Goal: Task Accomplishment & Management: Manage account settings

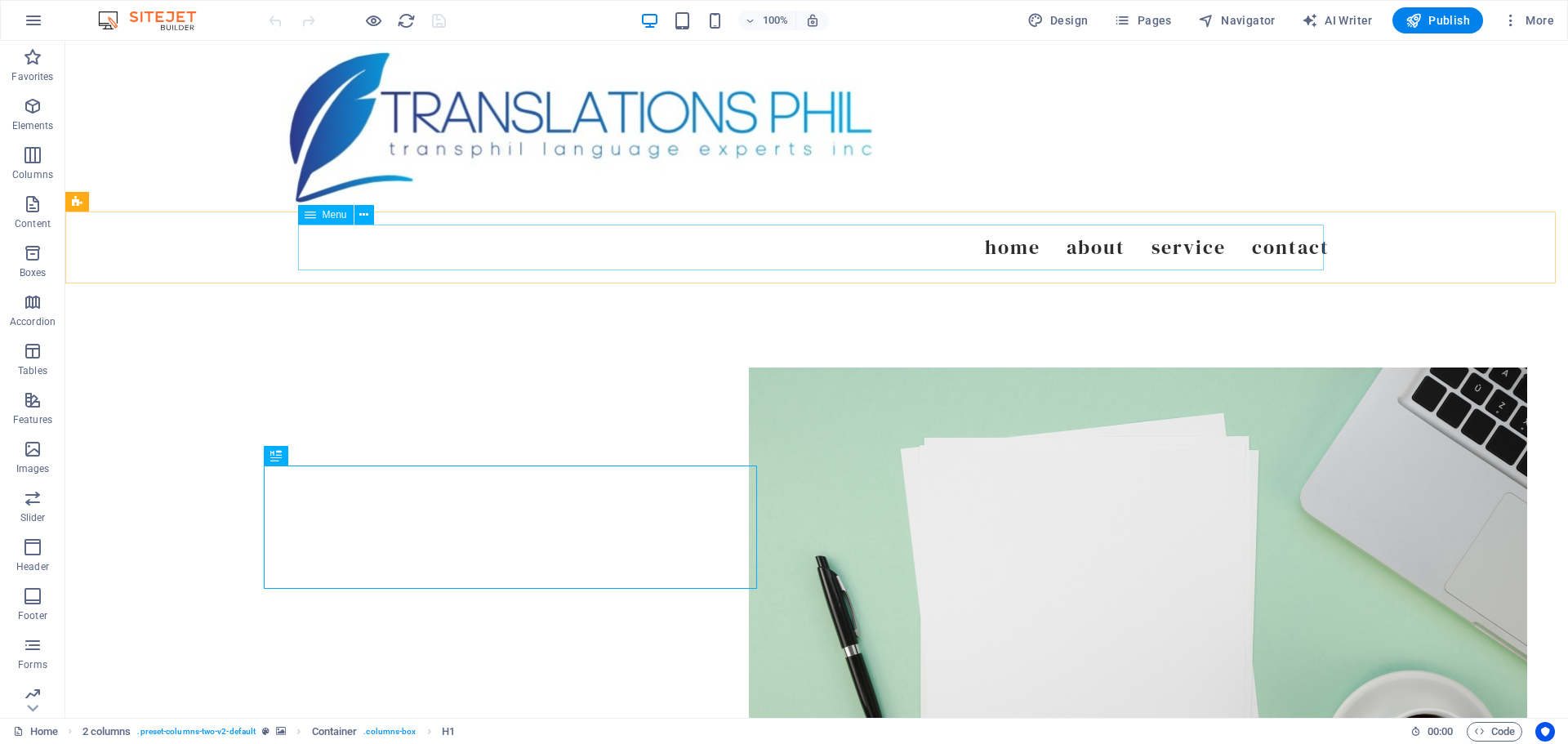
click at [307, 220] on icon at bounding box center [310, 215] width 12 height 20
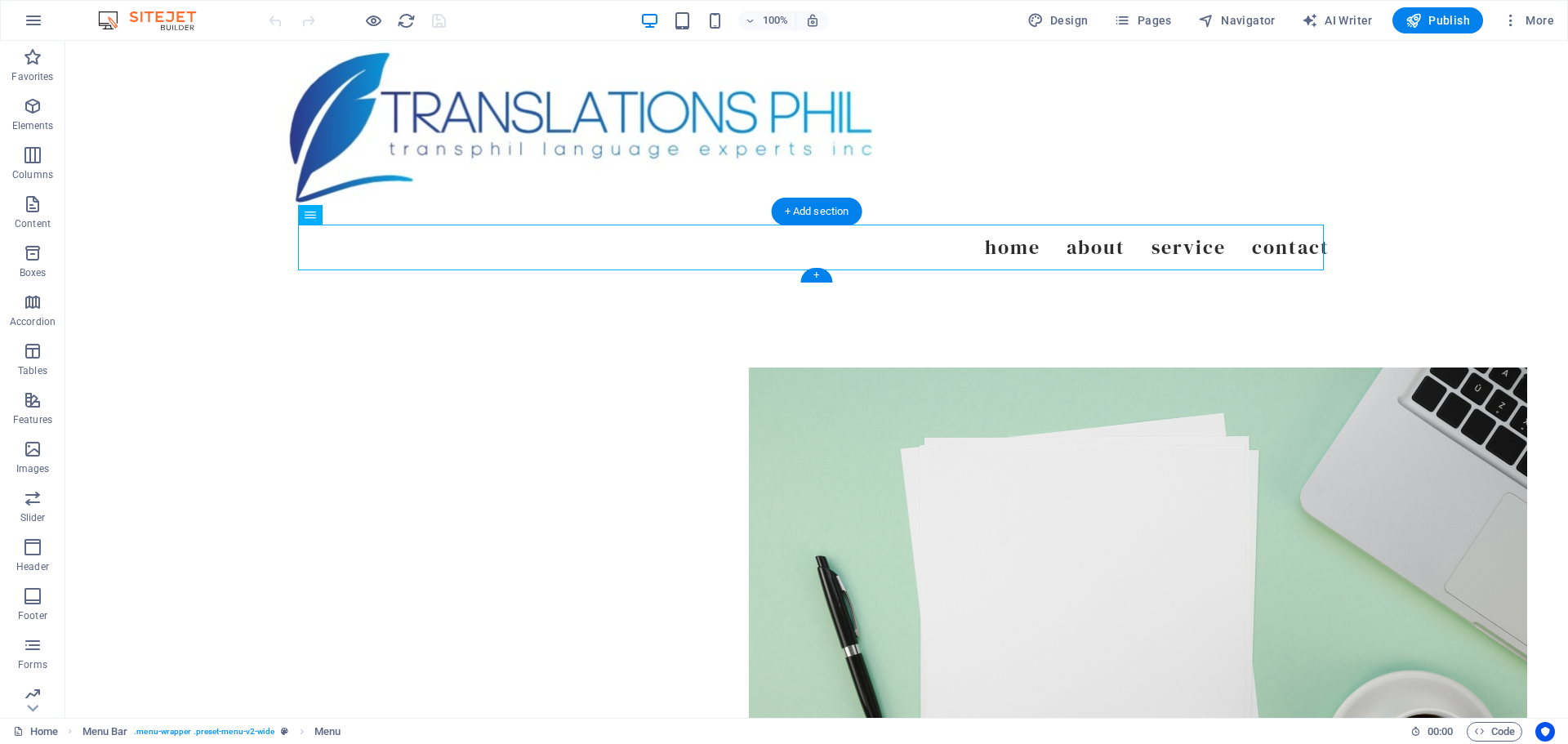
drag, startPoint x: 372, startPoint y: 261, endPoint x: 426, endPoint y: 243, distance: 56.9
click at [1211, 248] on nav "Home About Service Contact" at bounding box center [816, 247] width 1026 height 45
click at [359, 214] on icon at bounding box center [363, 214] width 9 height 17
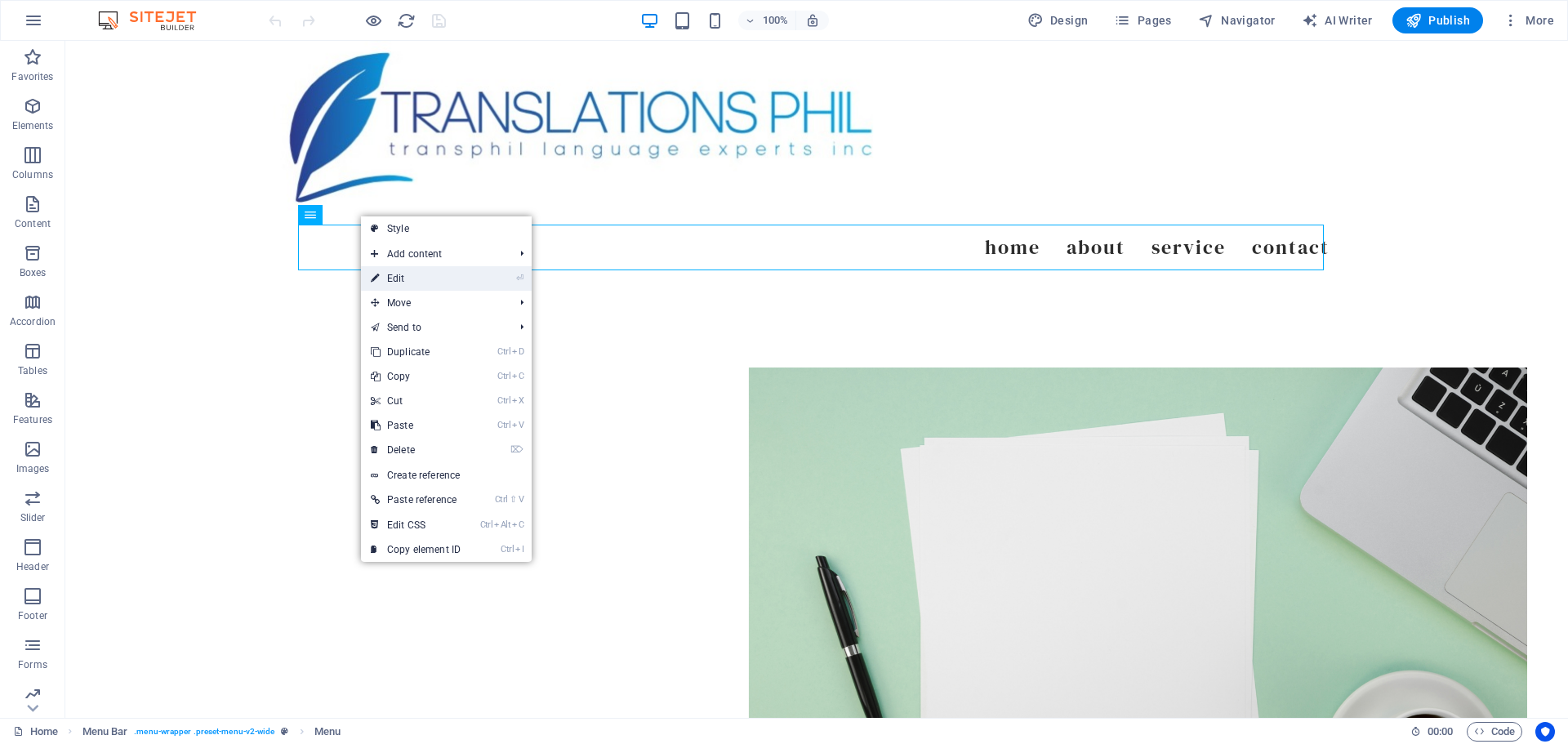
click at [488, 283] on li "⏎ Edit" at bounding box center [446, 278] width 171 height 25
click at [444, 277] on link "⏎ Edit" at bounding box center [415, 278] width 109 height 25
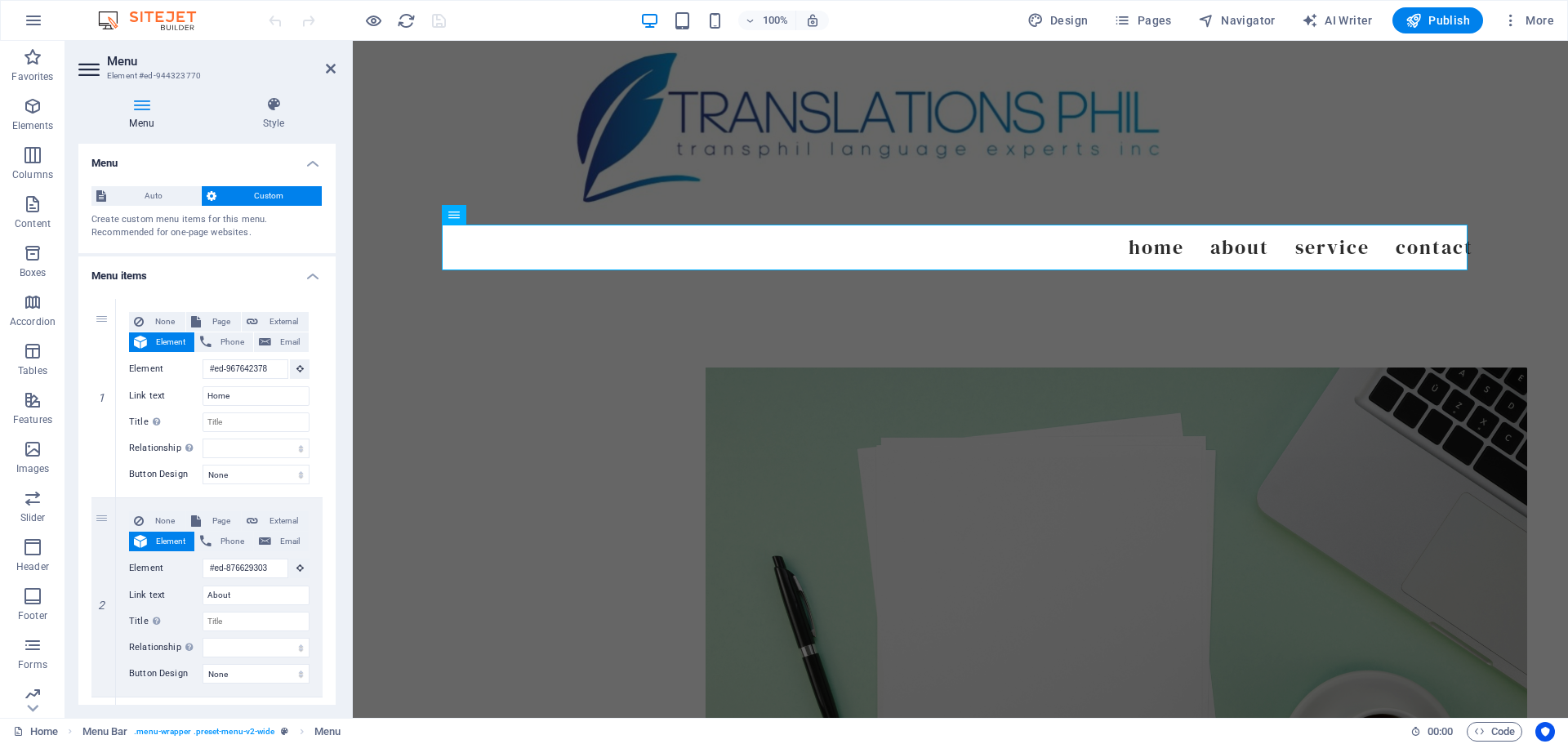
click at [313, 276] on h4 "Menu items" at bounding box center [206, 271] width 257 height 29
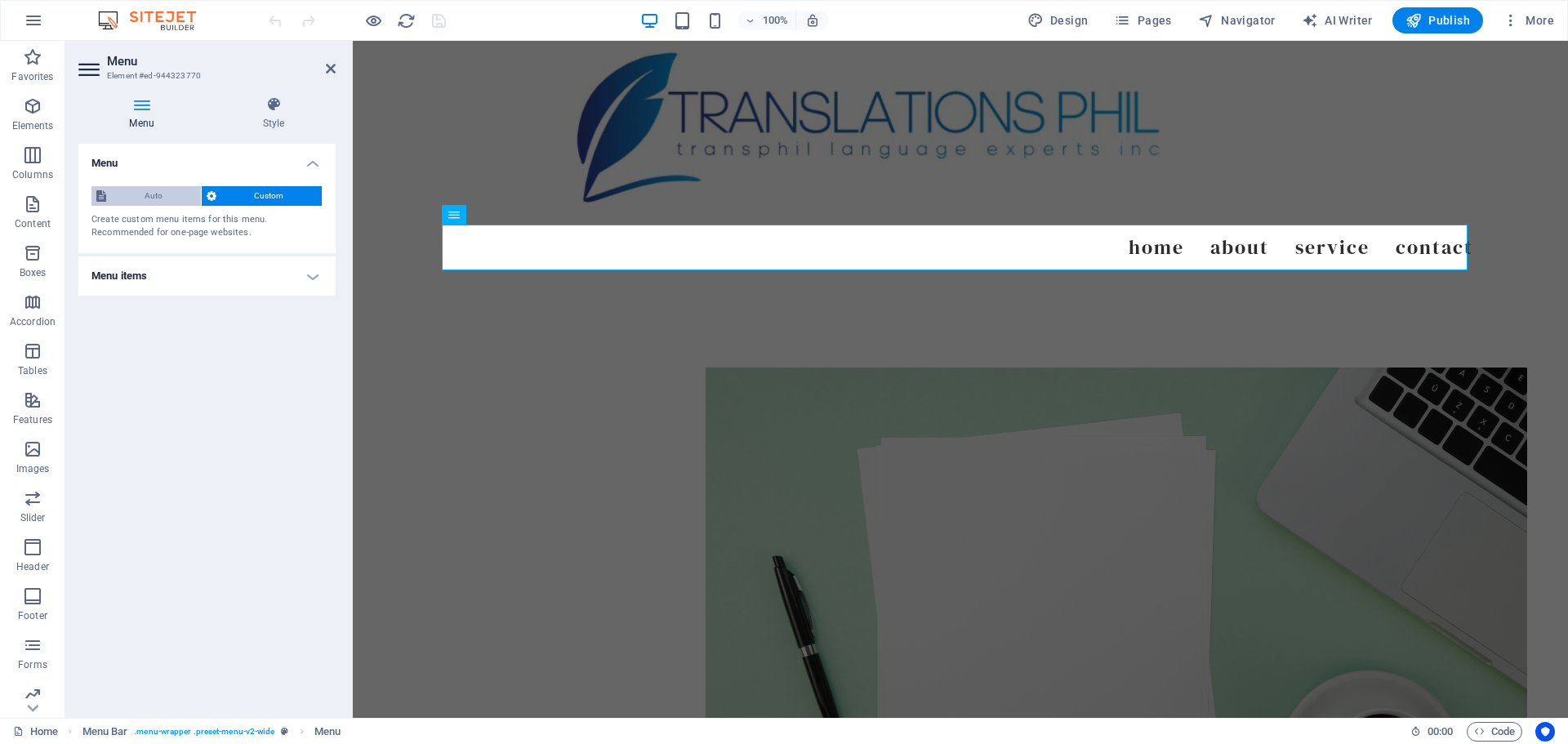
click at [149, 195] on span "Auto" at bounding box center [153, 196] width 84 height 20
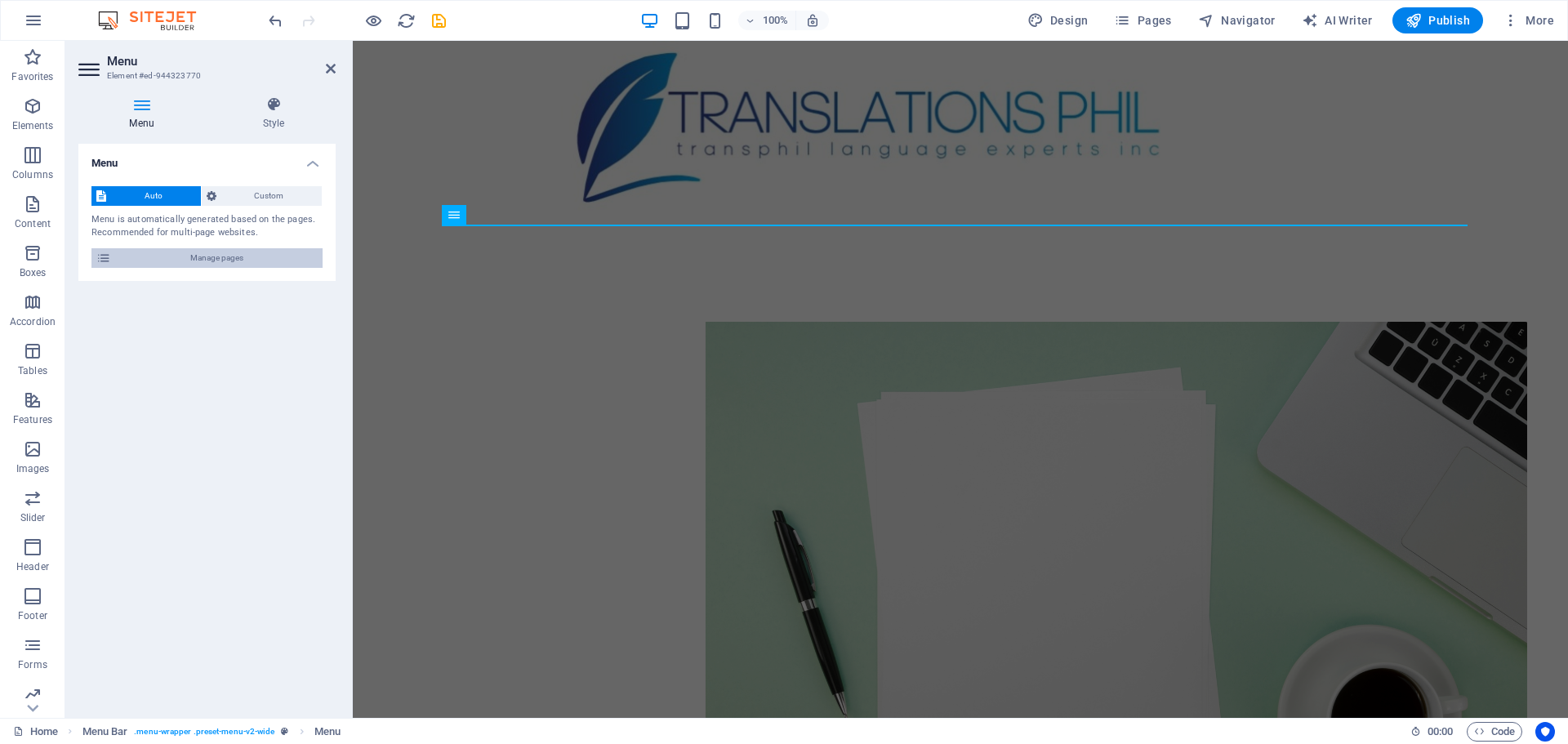
click at [173, 253] on span "Manage pages" at bounding box center [217, 258] width 202 height 20
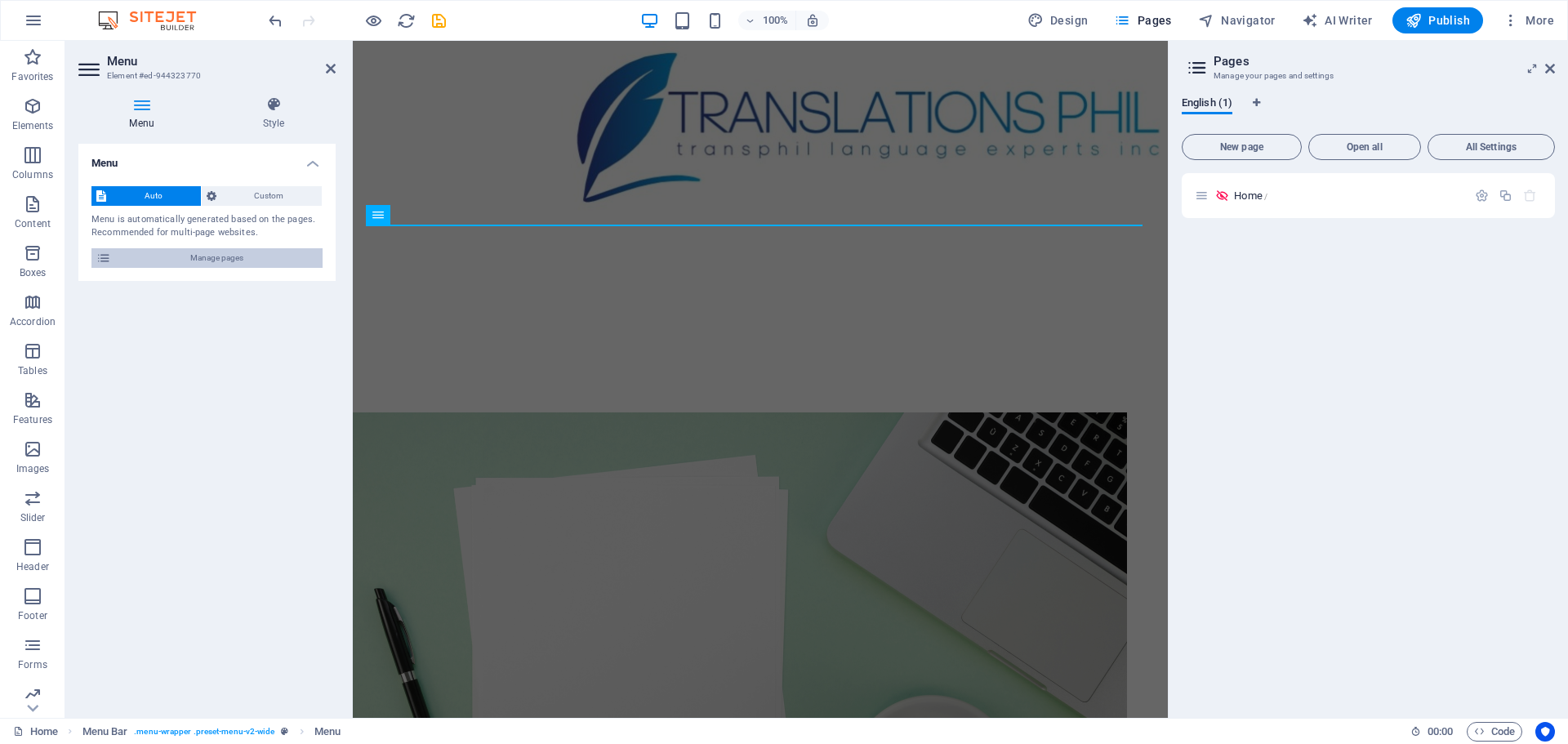
click at [173, 250] on span "Manage pages" at bounding box center [217, 258] width 202 height 20
click at [165, 199] on span "Auto" at bounding box center [153, 196] width 84 height 20
click at [197, 263] on span "Manage pages" at bounding box center [217, 258] width 202 height 20
click at [1484, 190] on icon "button" at bounding box center [1481, 195] width 14 height 14
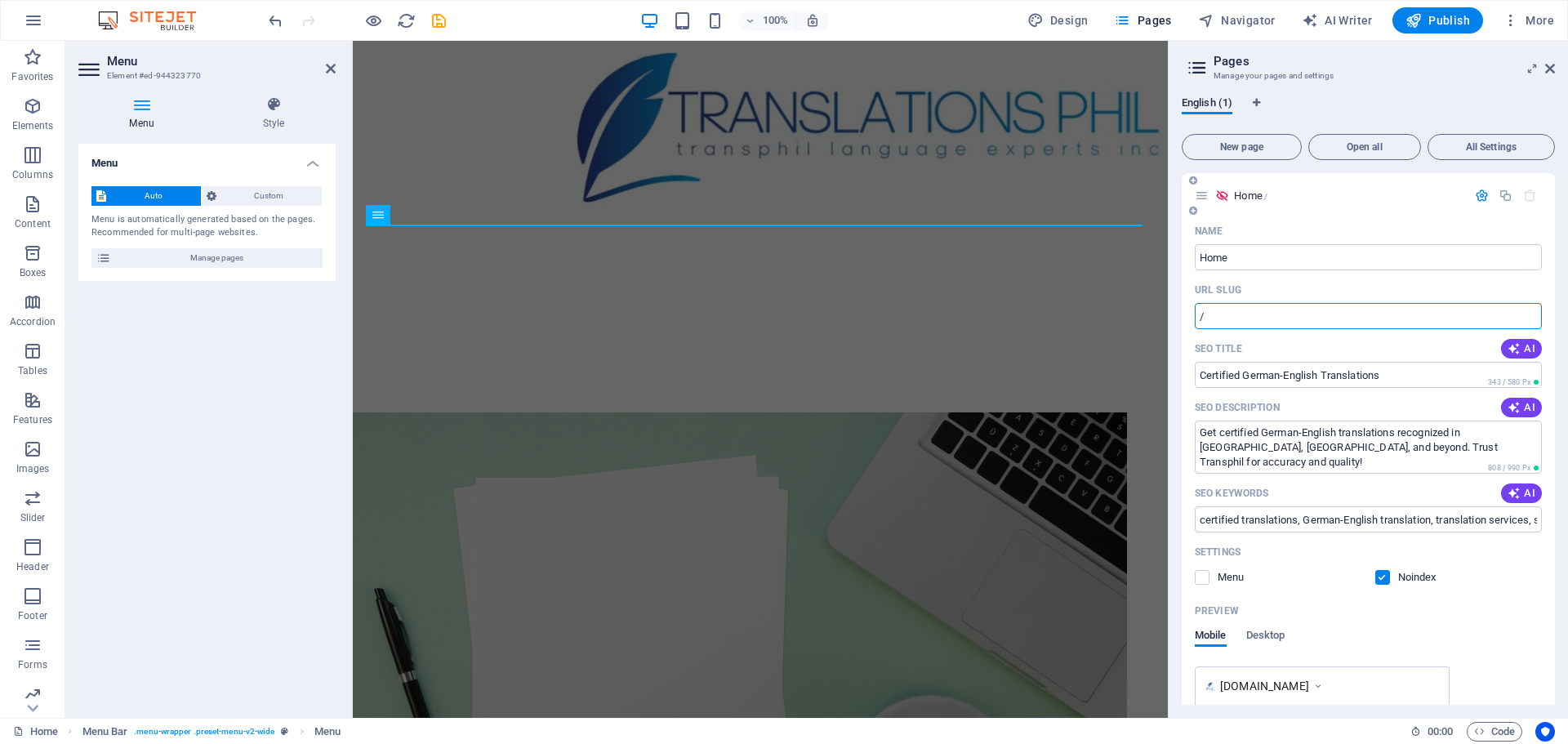
click at [1243, 310] on input "/" at bounding box center [1368, 315] width 347 height 26
paste input "text"
click at [1243, 310] on input "/" at bounding box center [1368, 315] width 347 height 26
paste input "text"
type input "/"
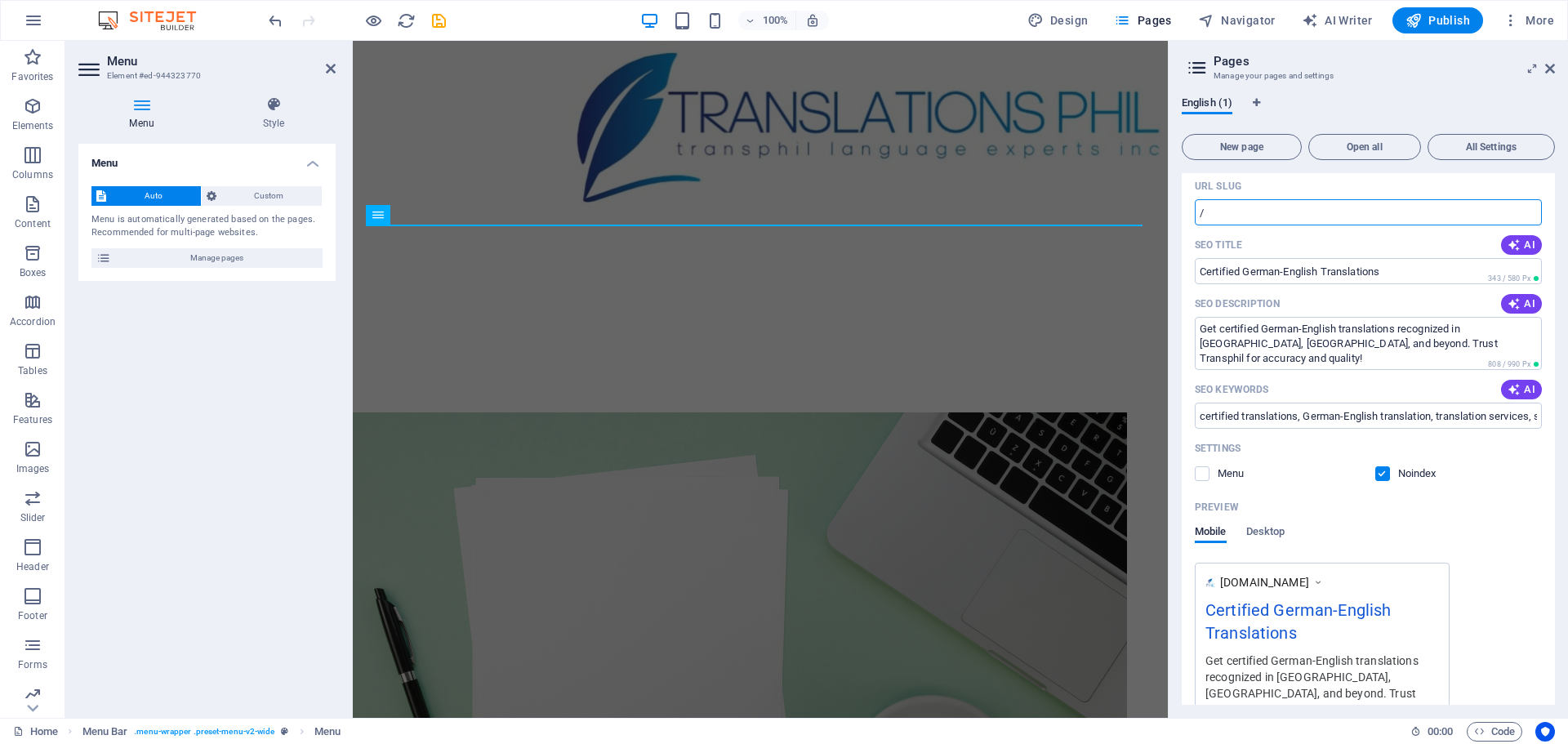
scroll to position [104, 0]
drag, startPoint x: 1752, startPoint y: 307, endPoint x: 1149, endPoint y: 271, distance: 604.1
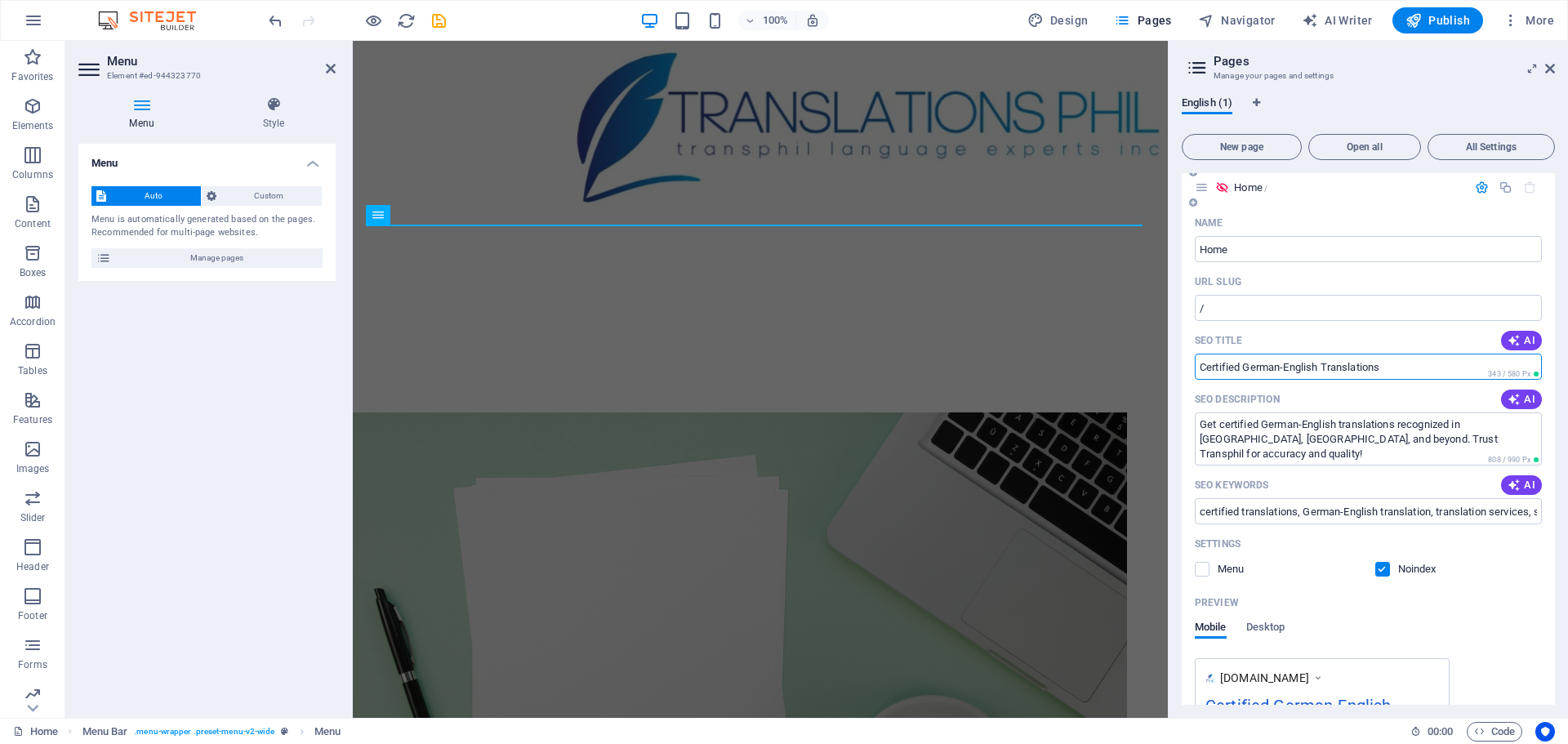
scroll to position [0, 0]
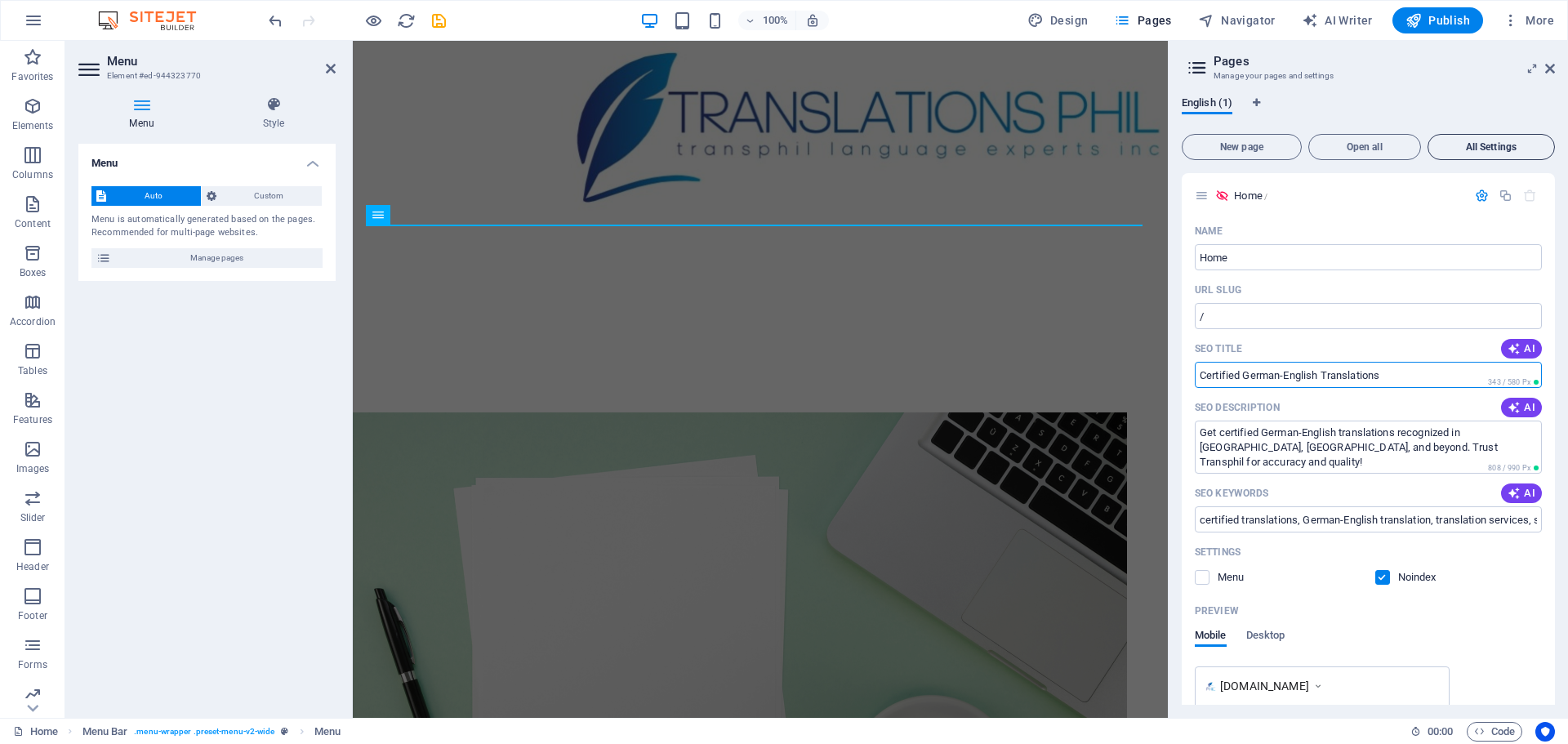
click at [1502, 142] on span "All Settings" at bounding box center [1491, 146] width 113 height 10
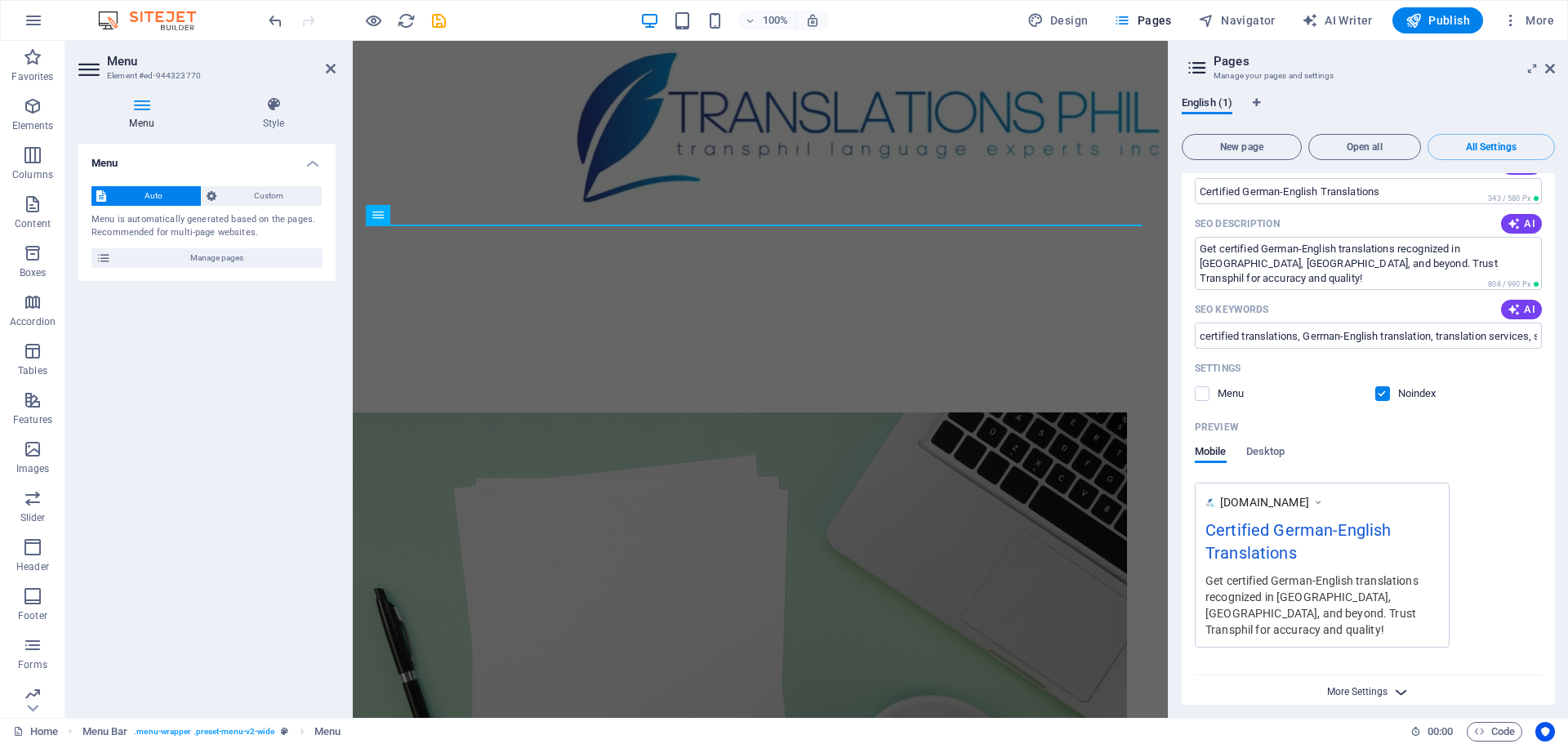
click at [1345, 686] on span "More Settings" at bounding box center [1356, 691] width 61 height 12
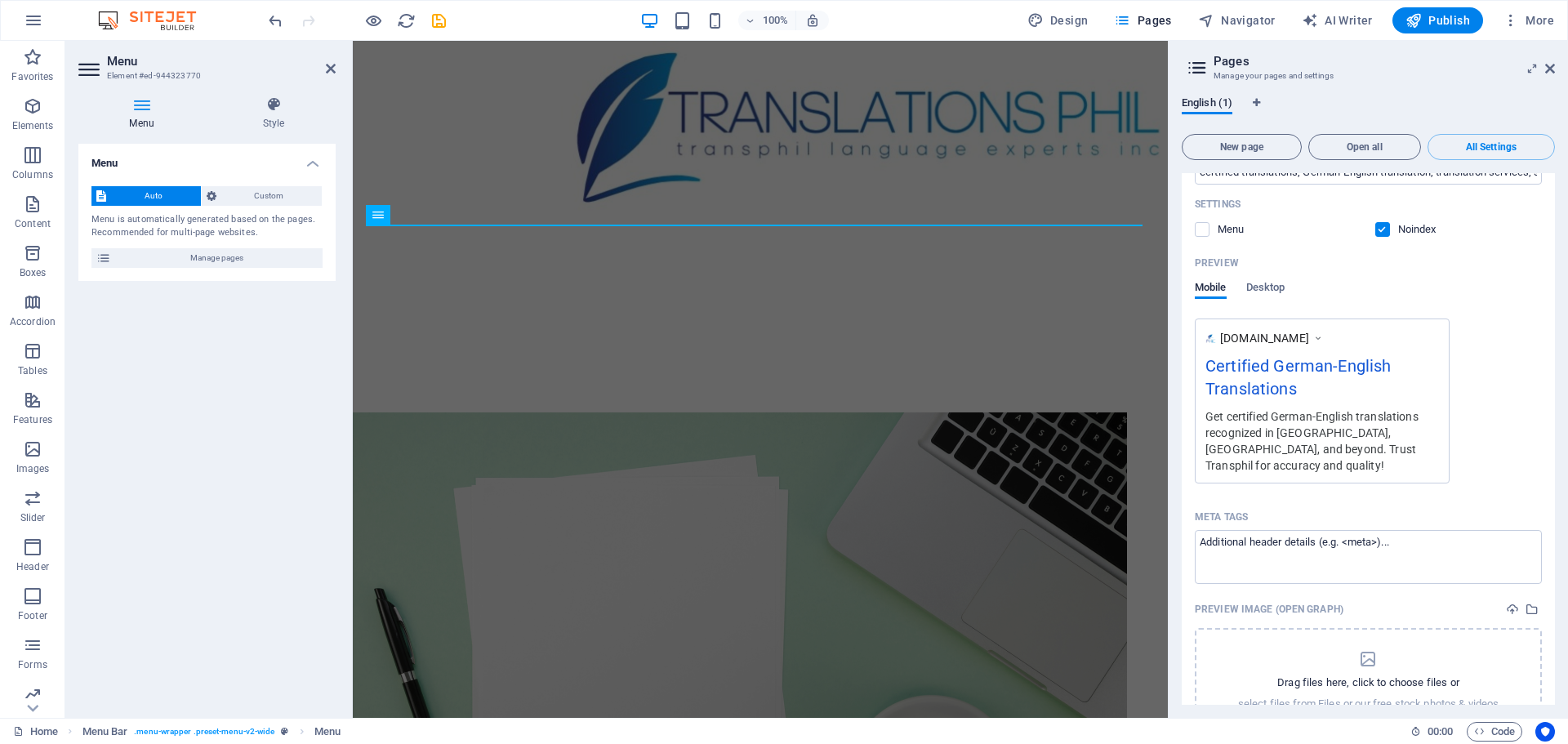
scroll to position [362, 0]
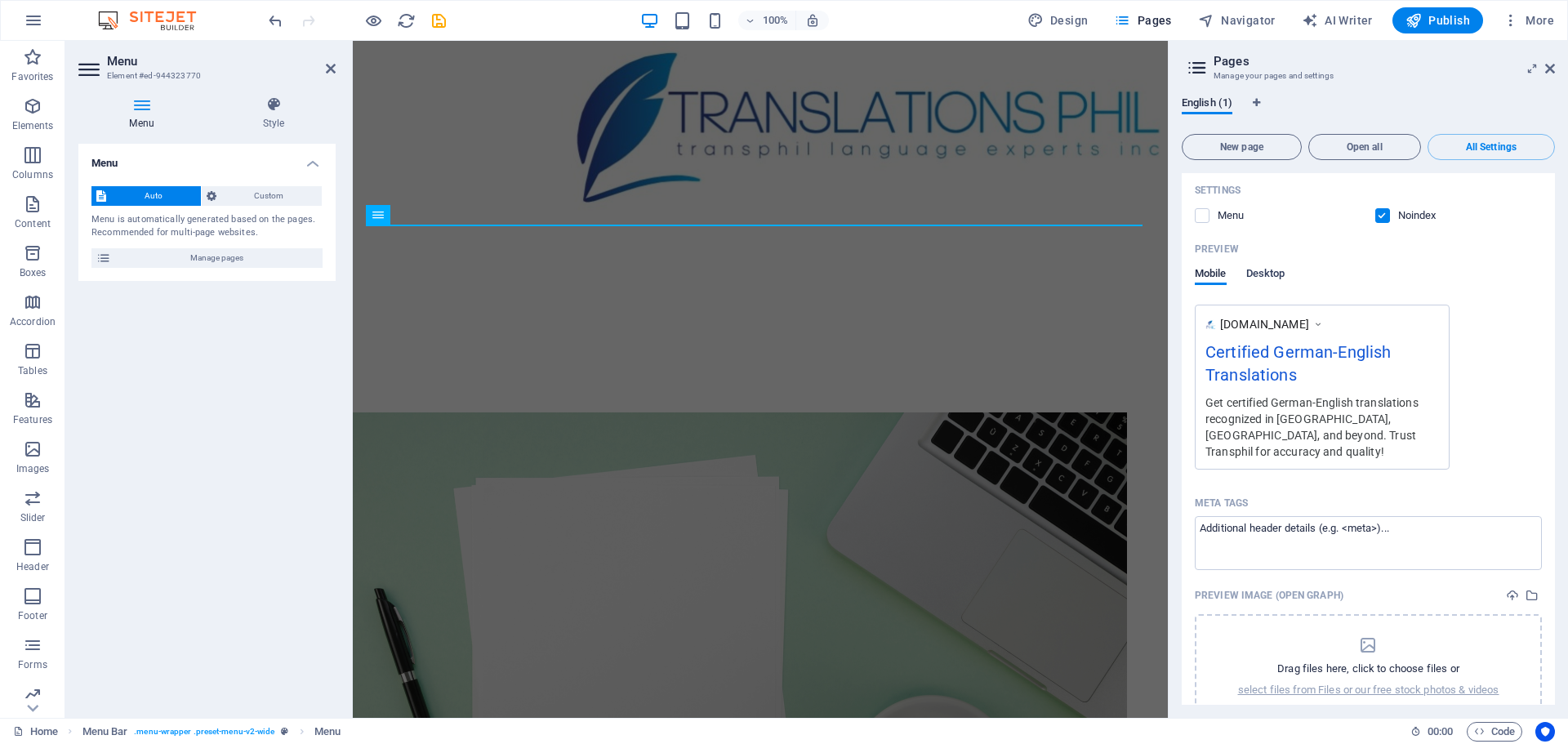
click at [1273, 274] on span "Desktop" at bounding box center [1265, 274] width 39 height 23
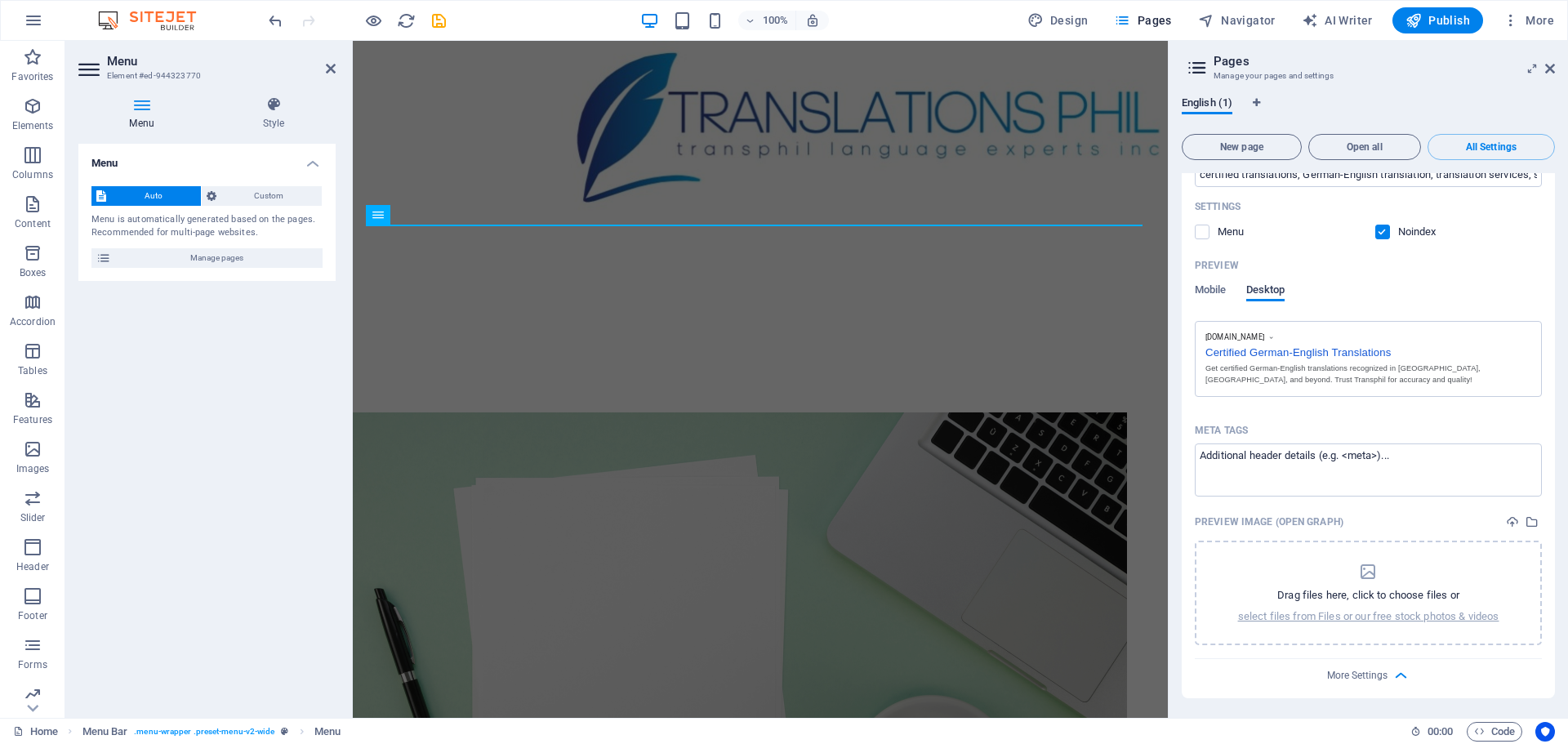
scroll to position [345, 0]
drag, startPoint x: 1260, startPoint y: 432, endPoint x: 1205, endPoint y: 427, distance: 55.2
click at [1205, 427] on div "Meta tags" at bounding box center [1368, 430] width 347 height 26
click at [1205, 443] on textarea "Meta tags ​" at bounding box center [1368, 470] width 347 height 53
click at [1295, 617] on p "select files from Files or our free stock photos & videos" at bounding box center [1368, 616] width 262 height 15
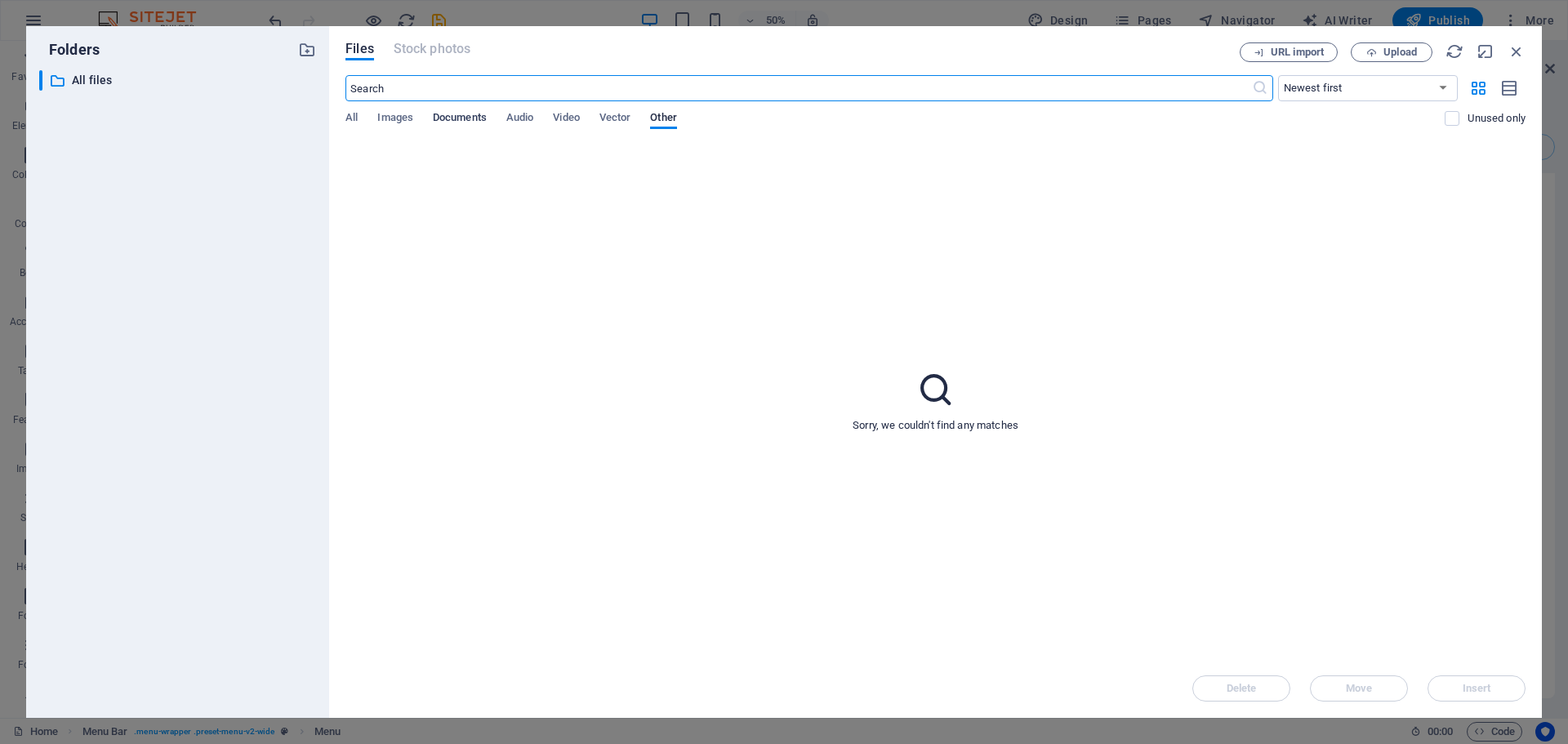
click at [454, 117] on span "Documents" at bounding box center [459, 119] width 54 height 23
click at [391, 118] on span "Images" at bounding box center [395, 119] width 36 height 23
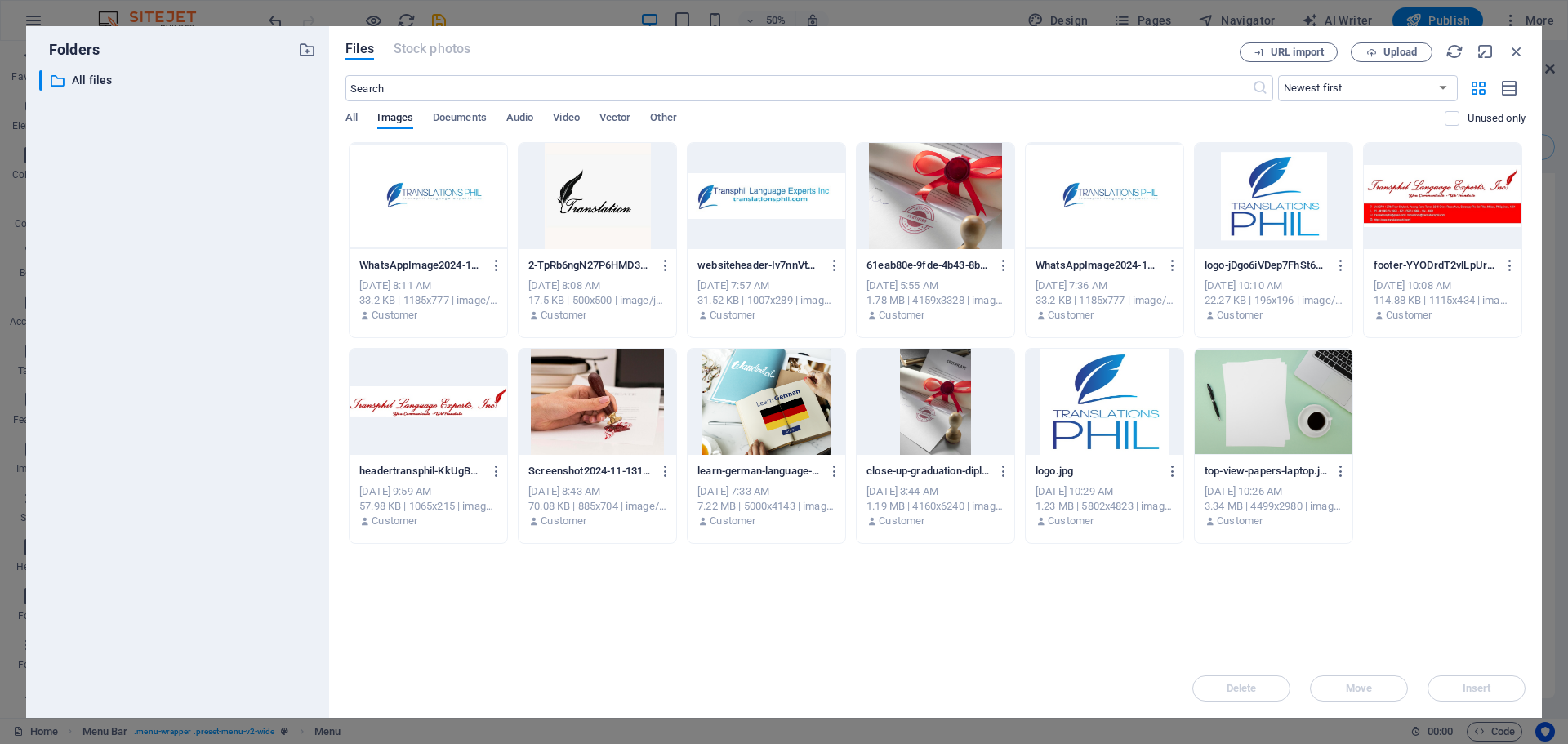
click at [939, 207] on div at bounding box center [935, 195] width 157 height 106
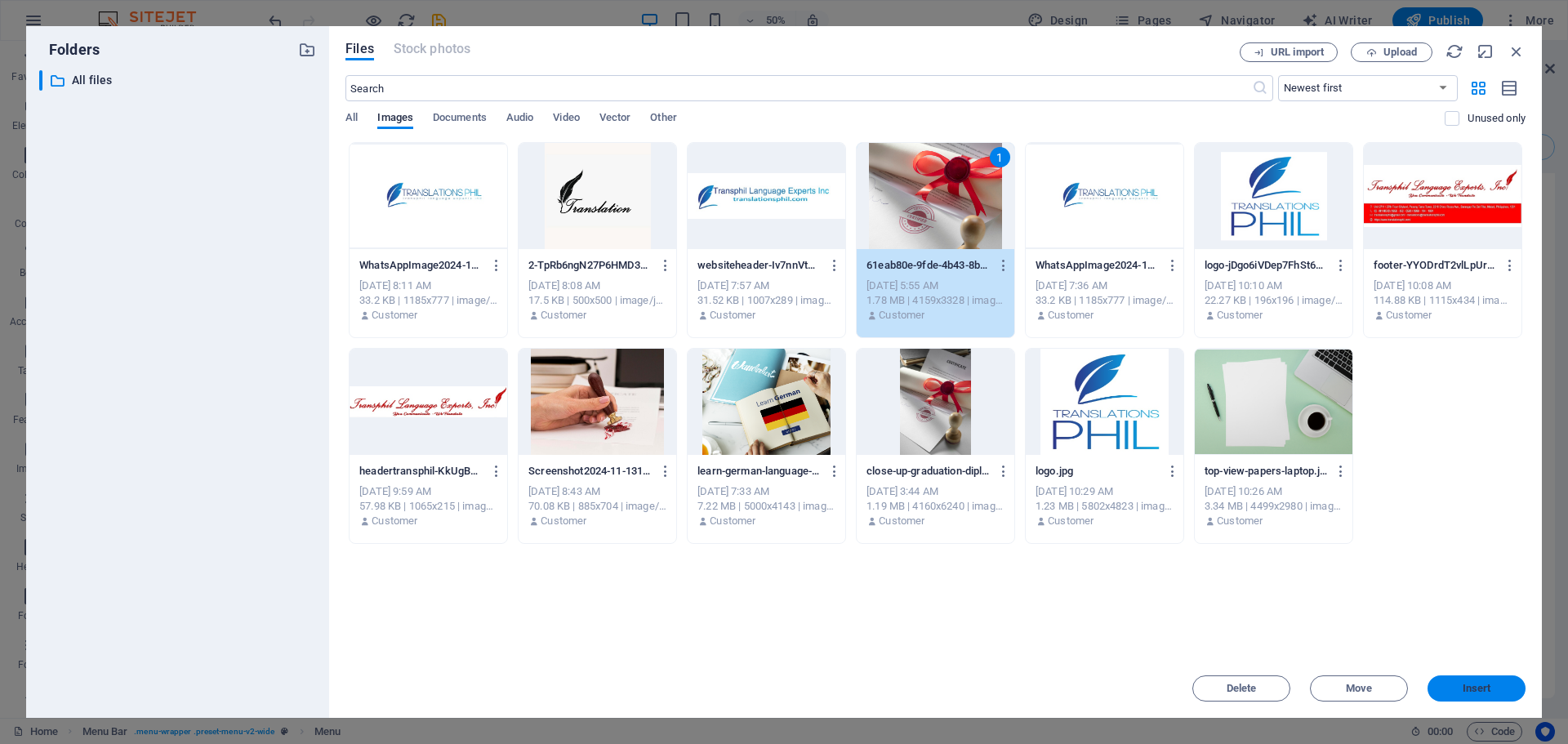
click at [1477, 695] on button "Insert" at bounding box center [1476, 688] width 98 height 26
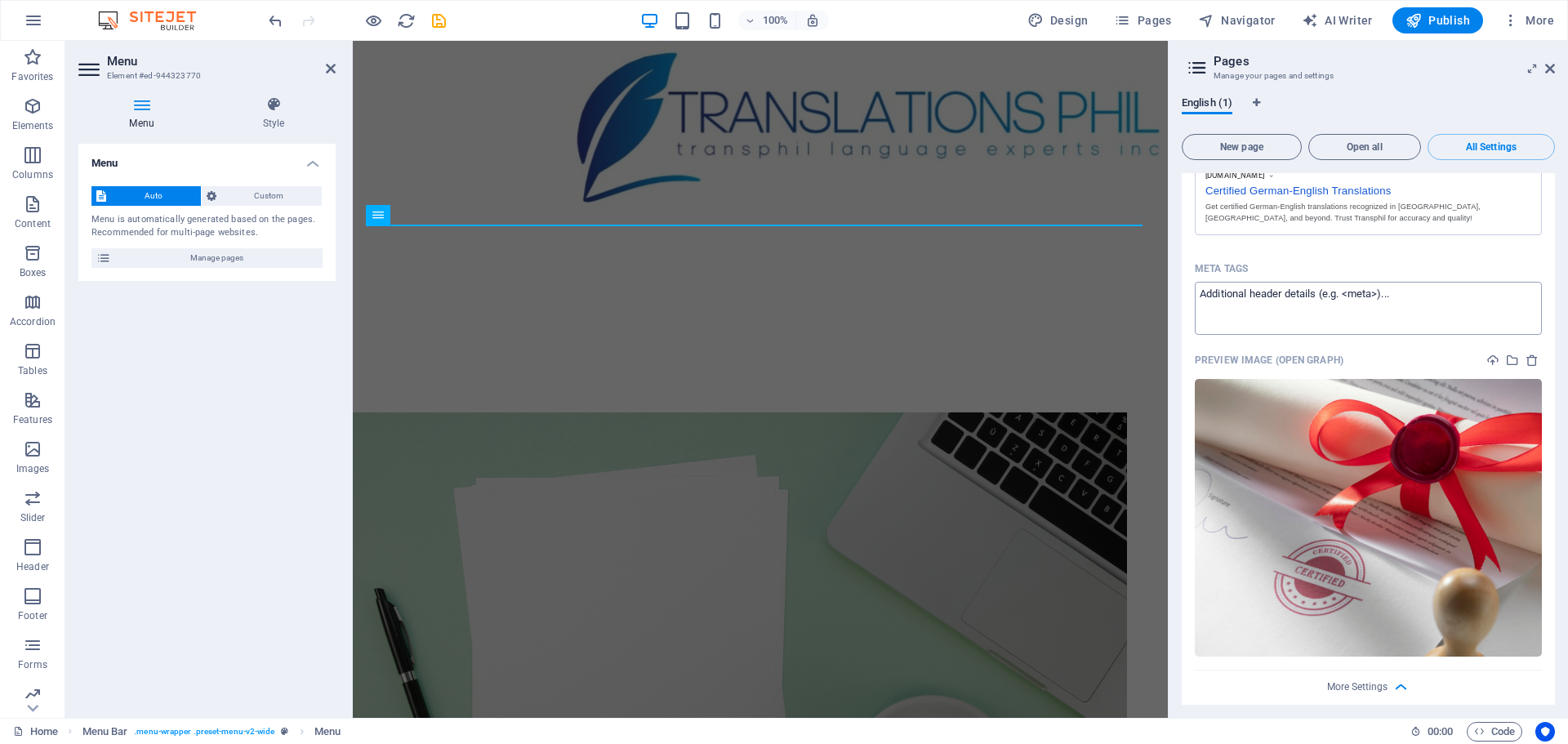
scroll to position [516, 0]
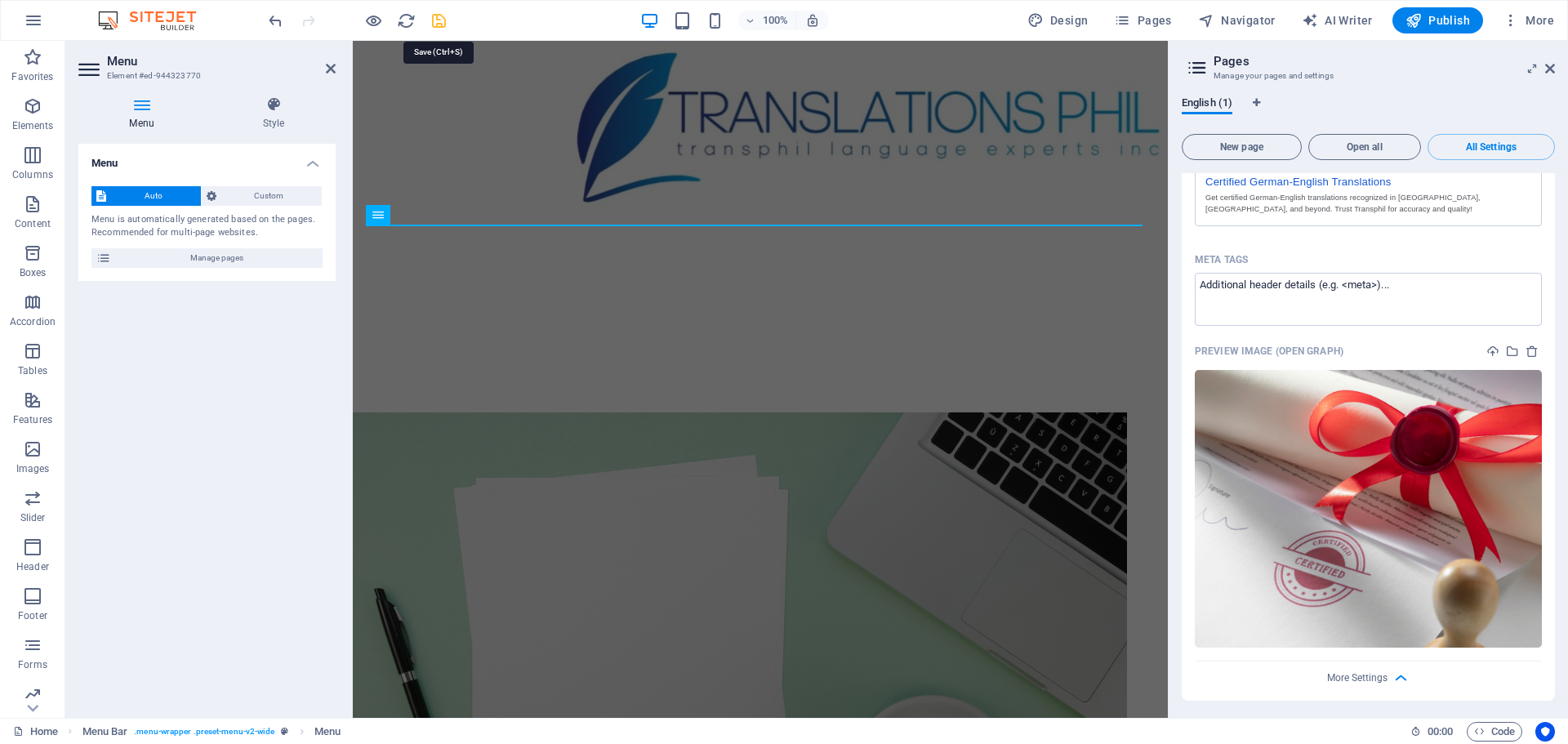
click at [441, 19] on icon "save" at bounding box center [439, 21] width 19 height 19
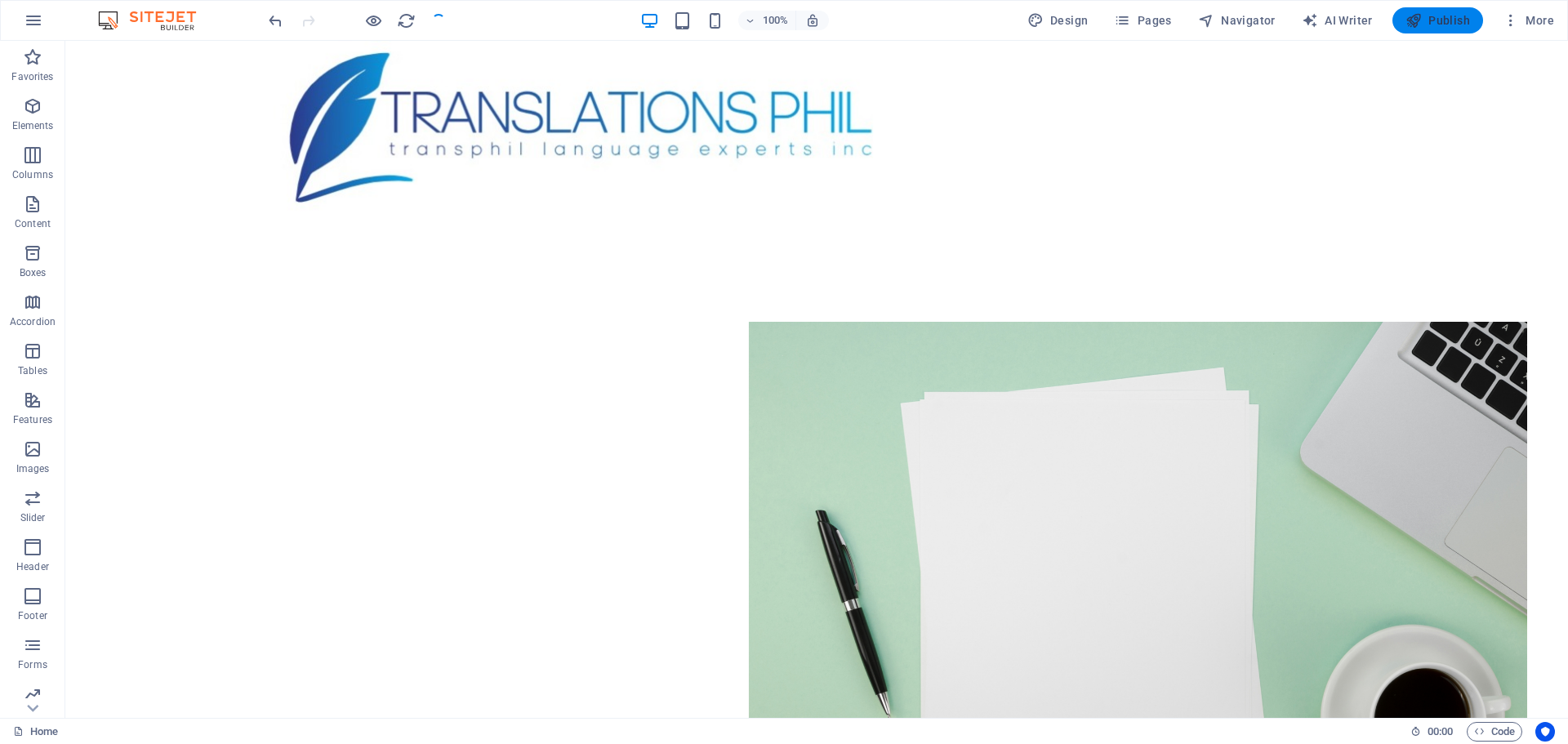
click at [1444, 20] on span "Publish" at bounding box center [1437, 20] width 65 height 16
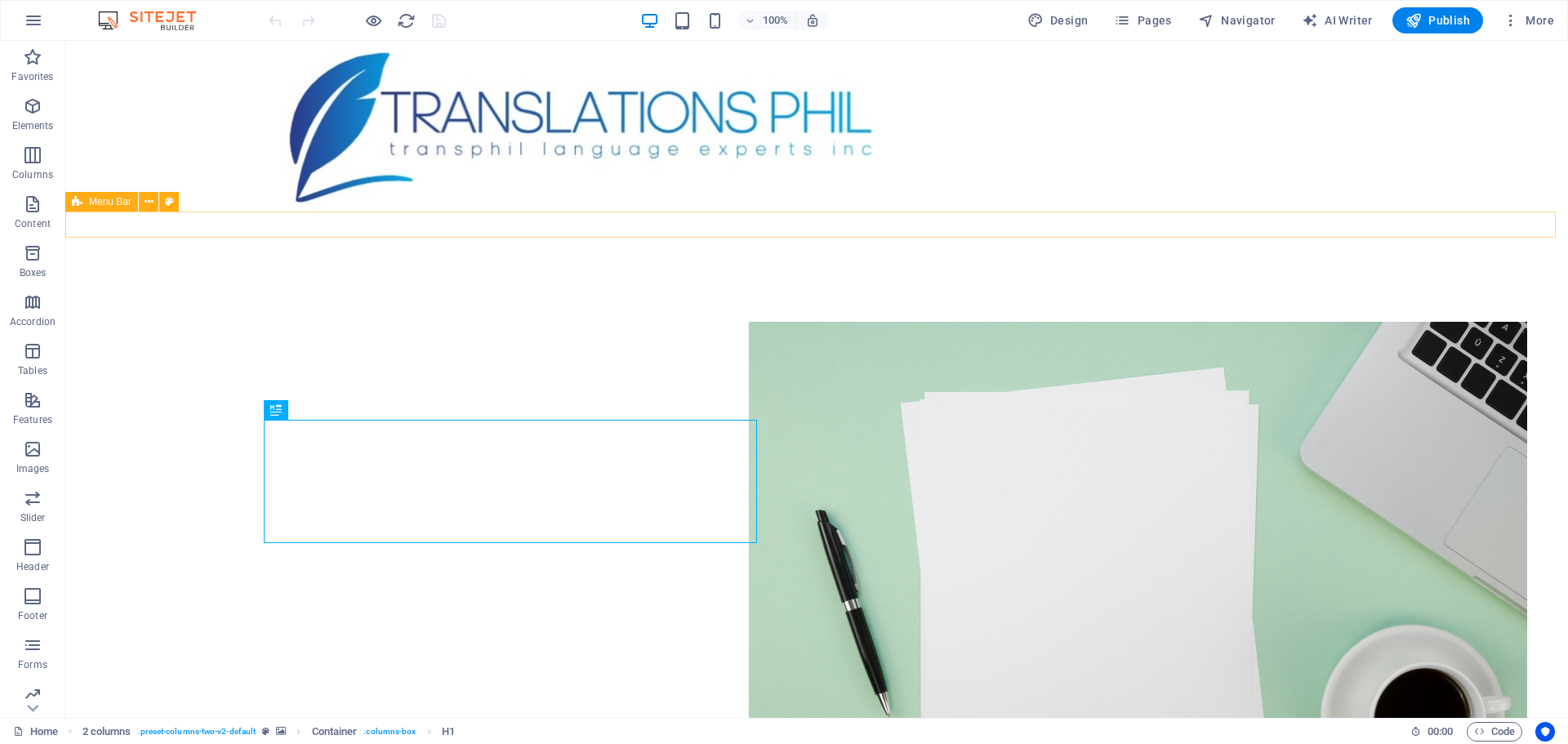
click at [1002, 225] on div "Menu" at bounding box center [817, 224] width 1503 height 26
click at [141, 204] on button at bounding box center [149, 202] width 20 height 20
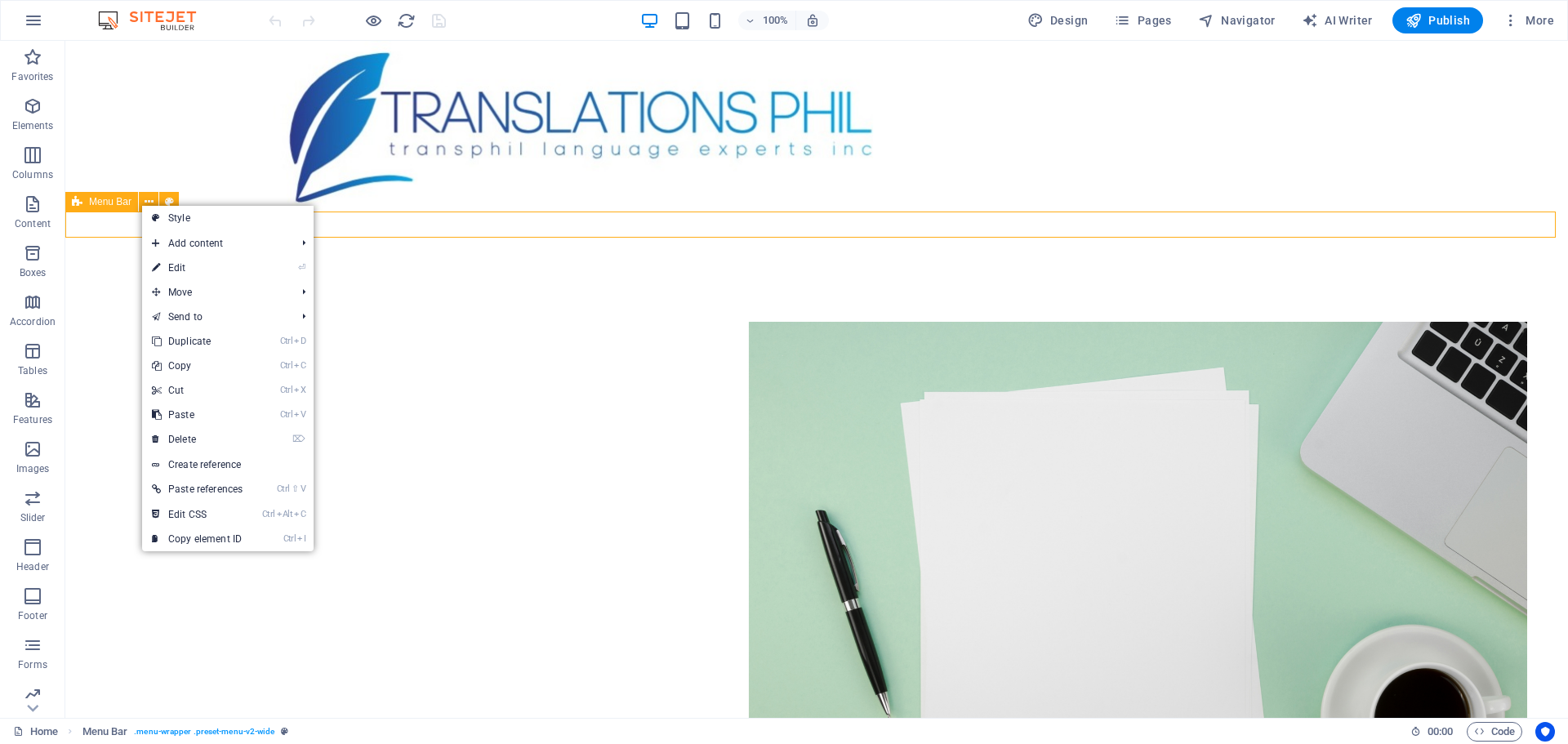
click at [101, 200] on span "Menu Bar" at bounding box center [110, 202] width 43 height 10
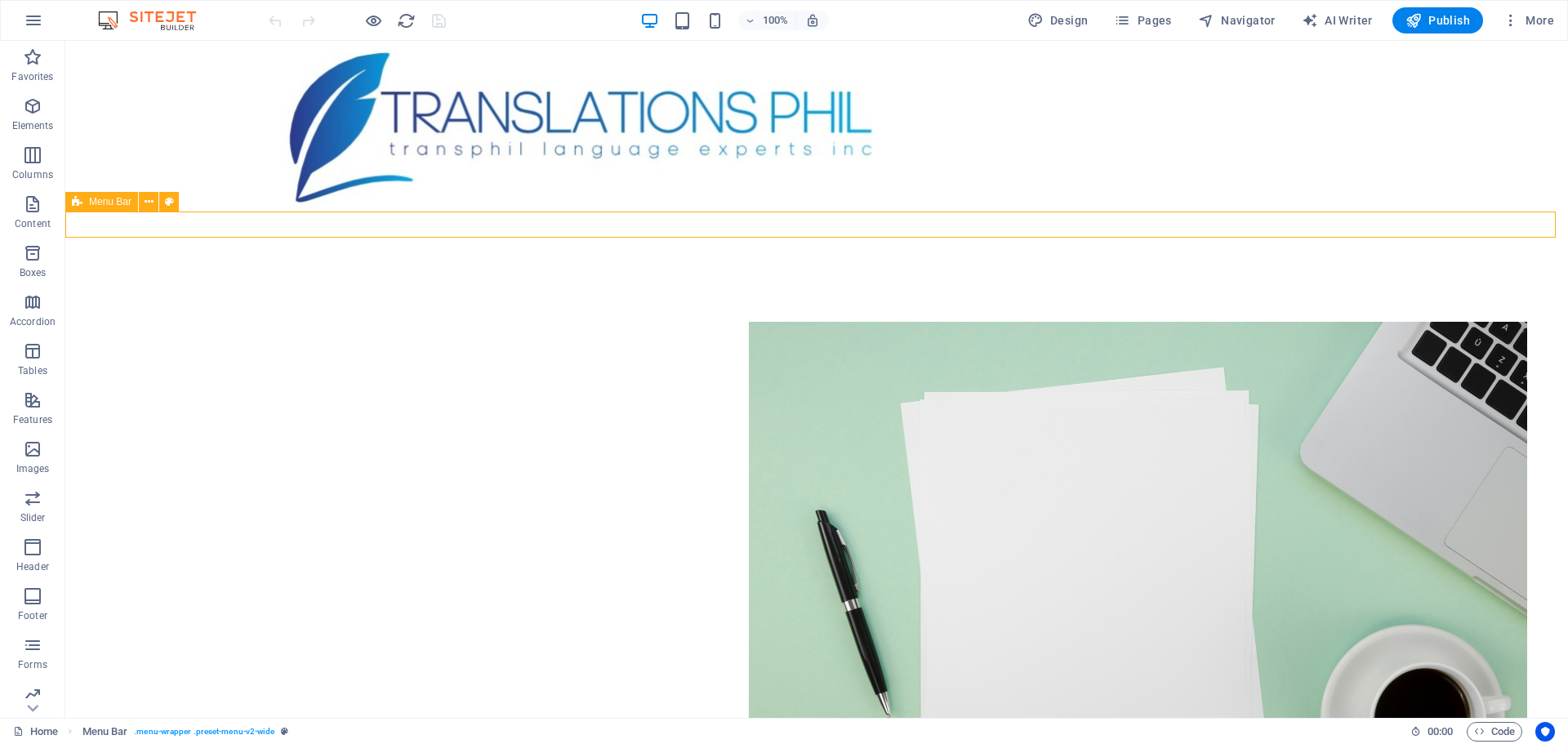
click at [118, 230] on div "Menu" at bounding box center [817, 224] width 1503 height 26
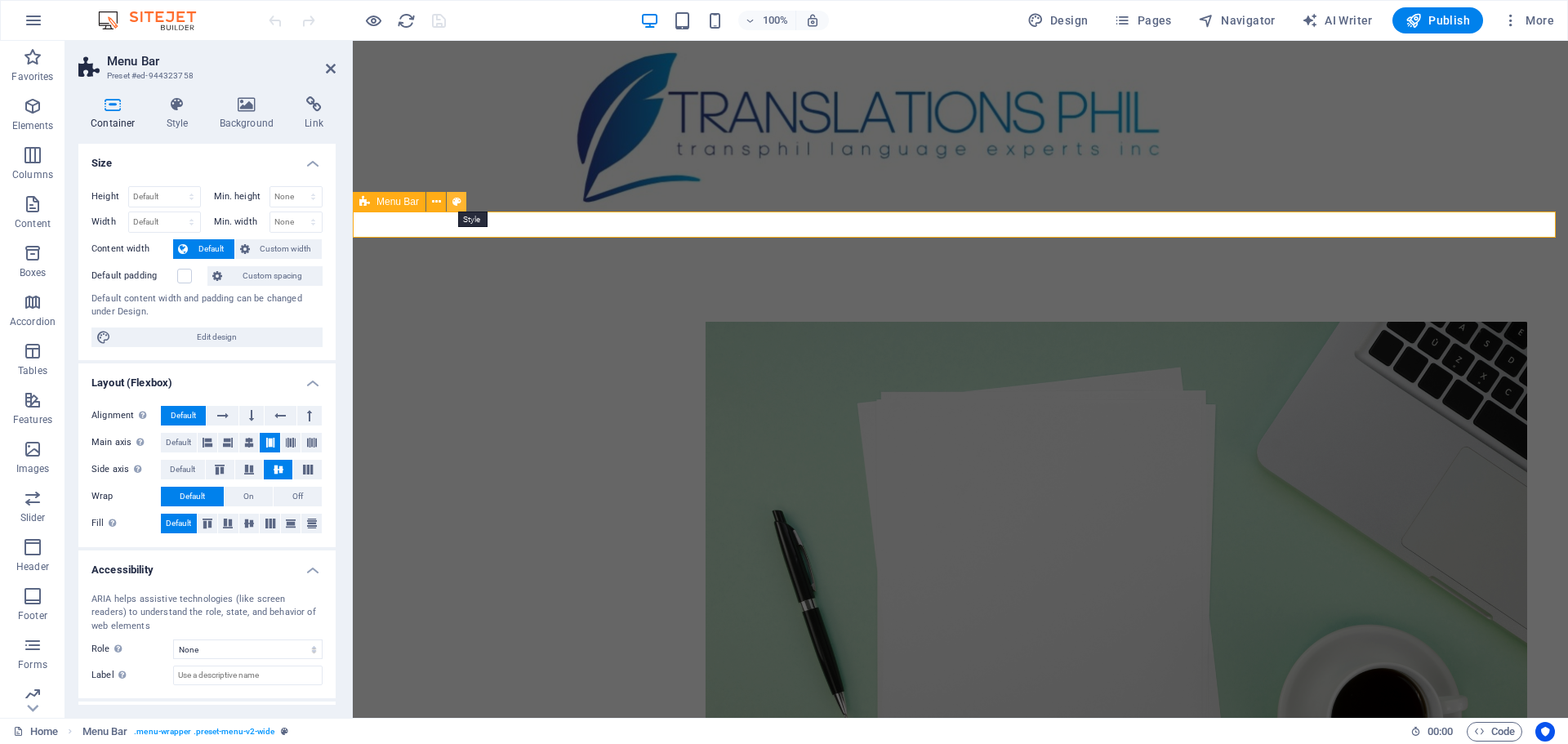
click at [461, 203] on button at bounding box center [457, 202] width 20 height 20
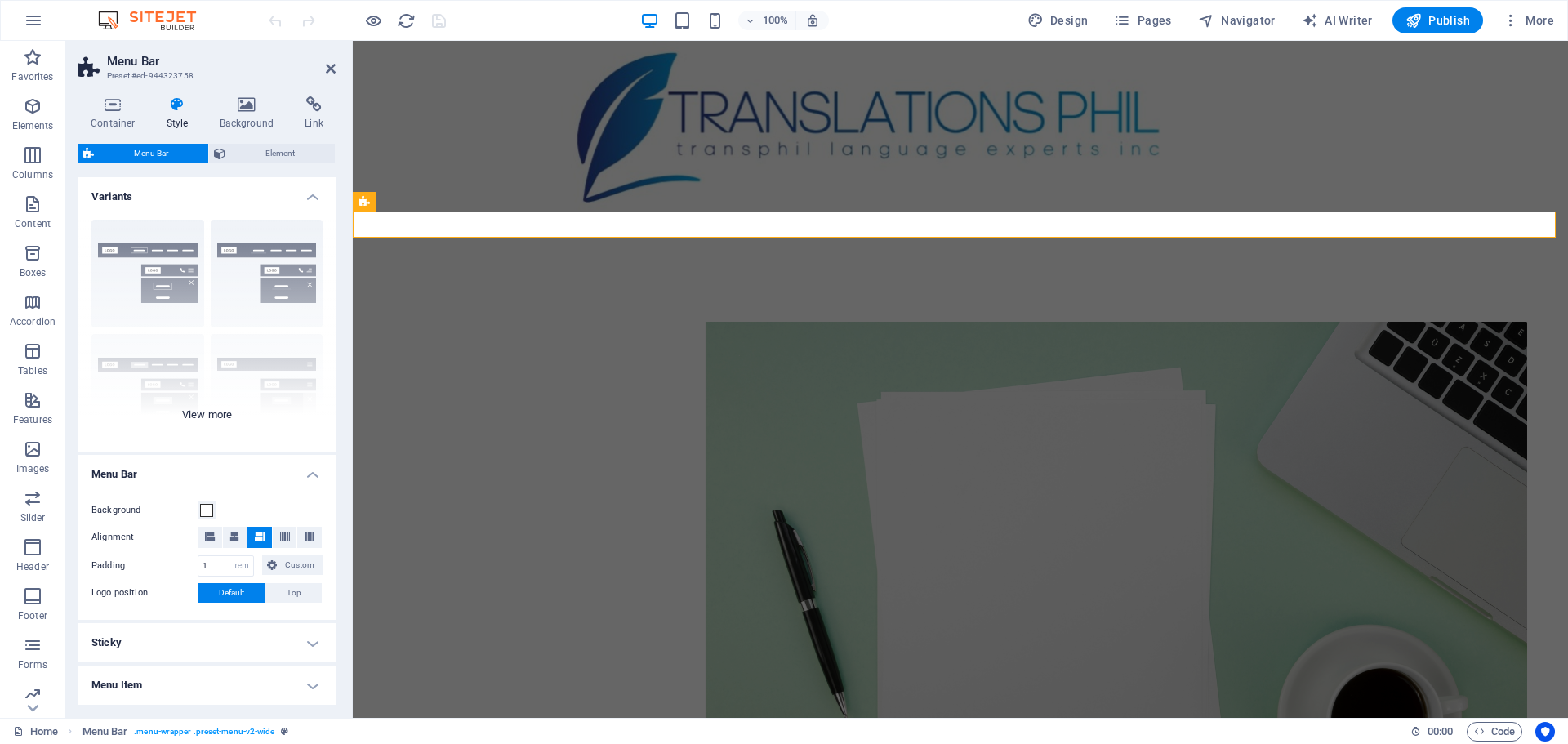
click at [226, 415] on div "Border Centered Default Fixed Loki Trigger Wide XXL" at bounding box center [206, 329] width 257 height 245
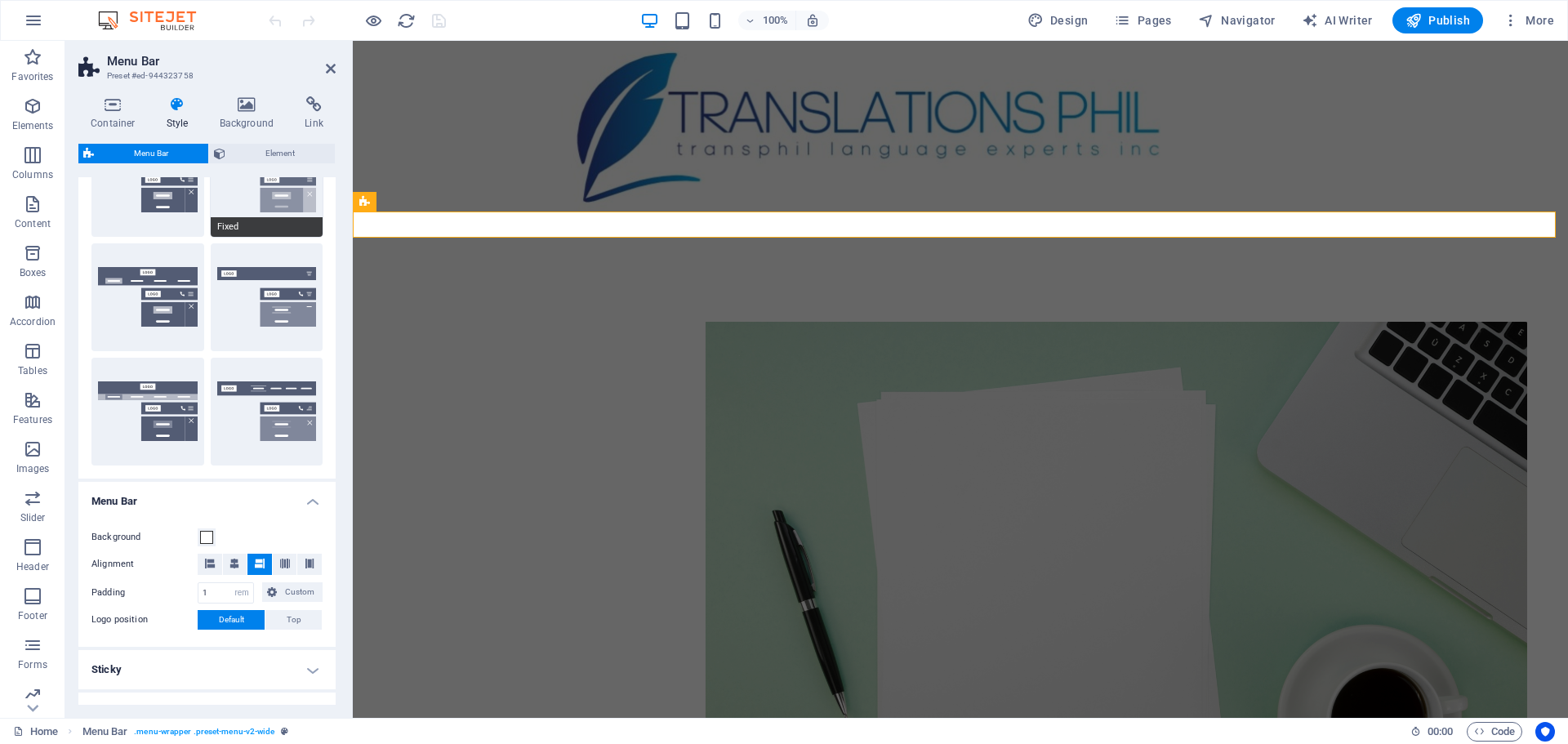
scroll to position [209, 0]
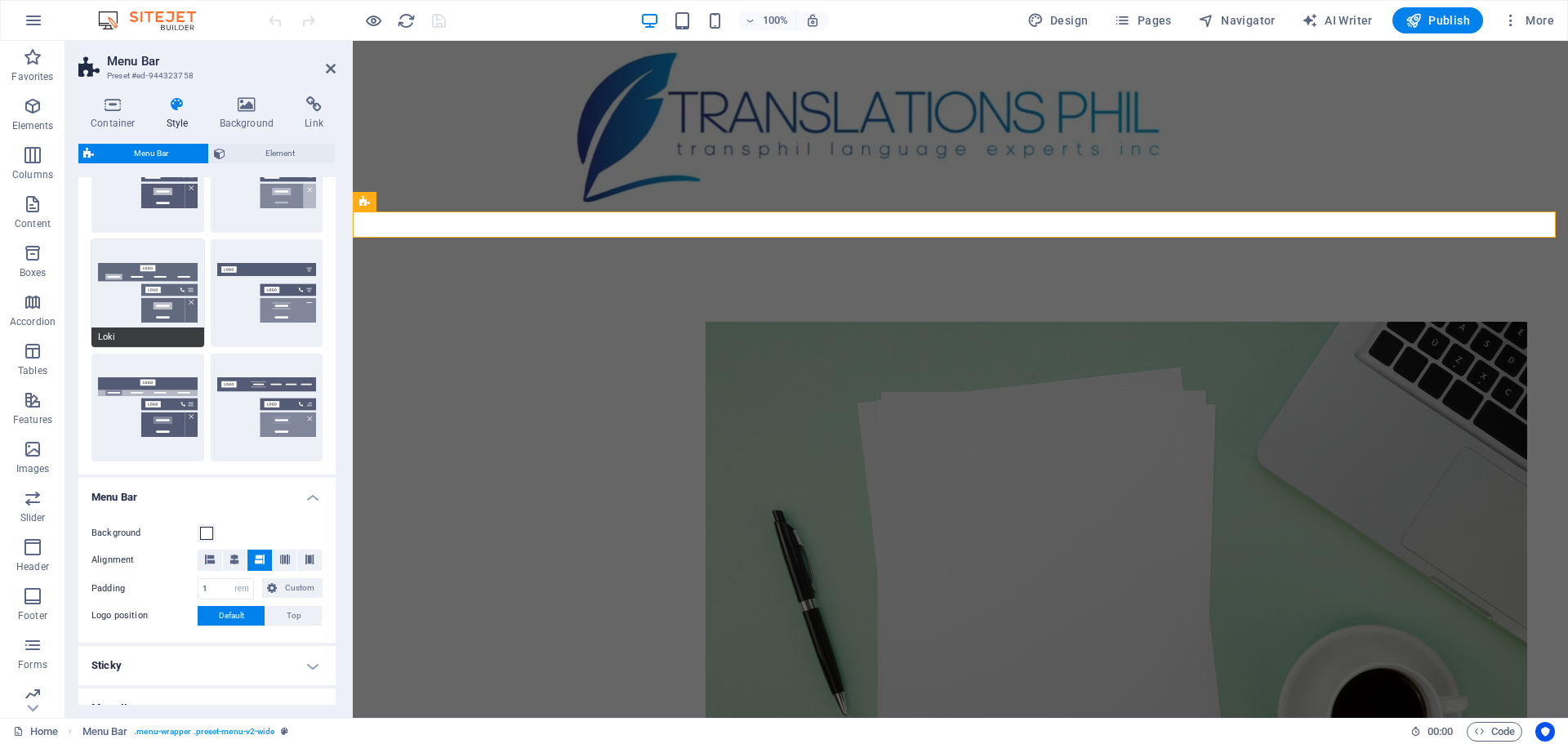
click at [148, 279] on button "Loki" at bounding box center [148, 293] width 113 height 108
type input "0"
select select "DISABLED_OPTION_VALUE"
type input "2"
type input "1"
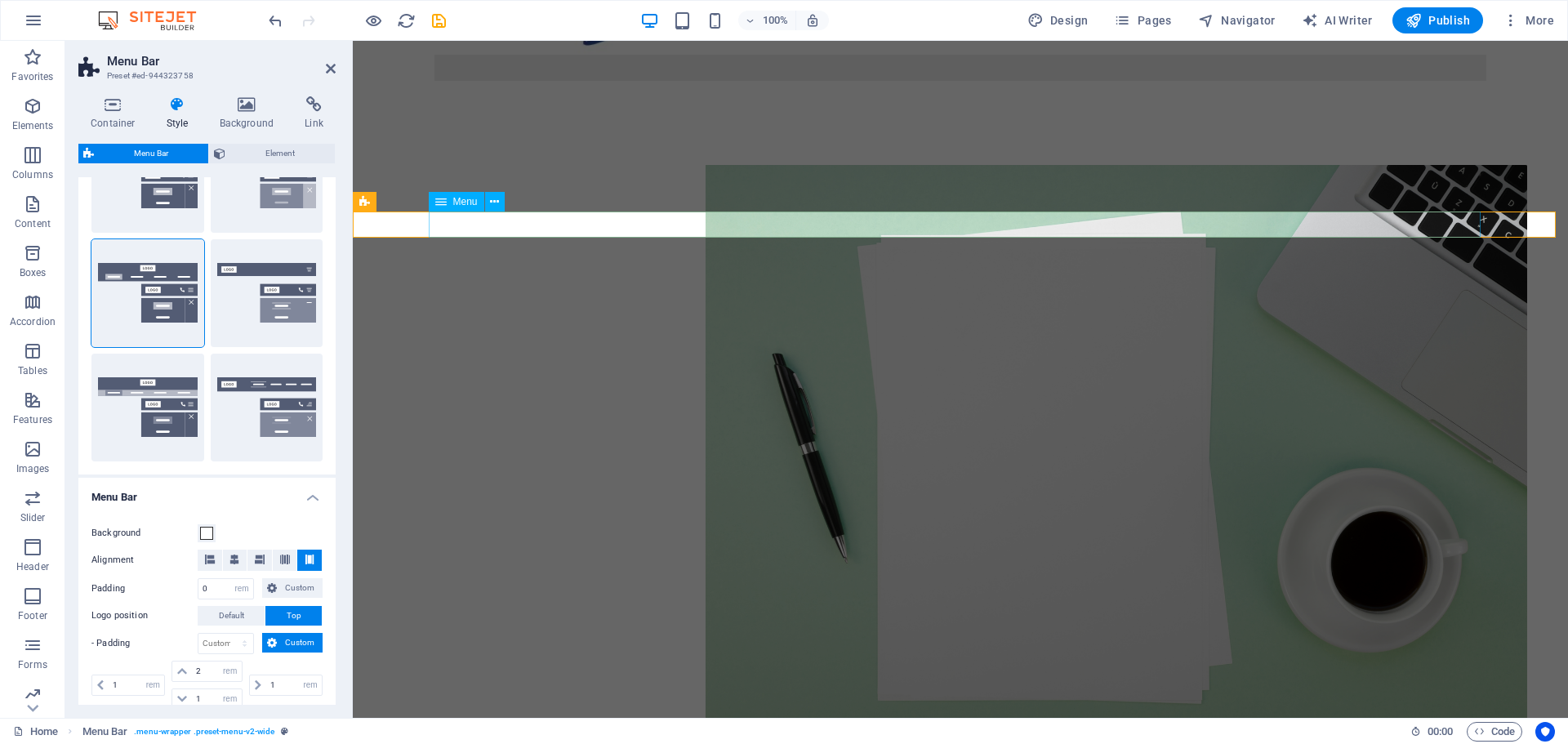
scroll to position [0, 0]
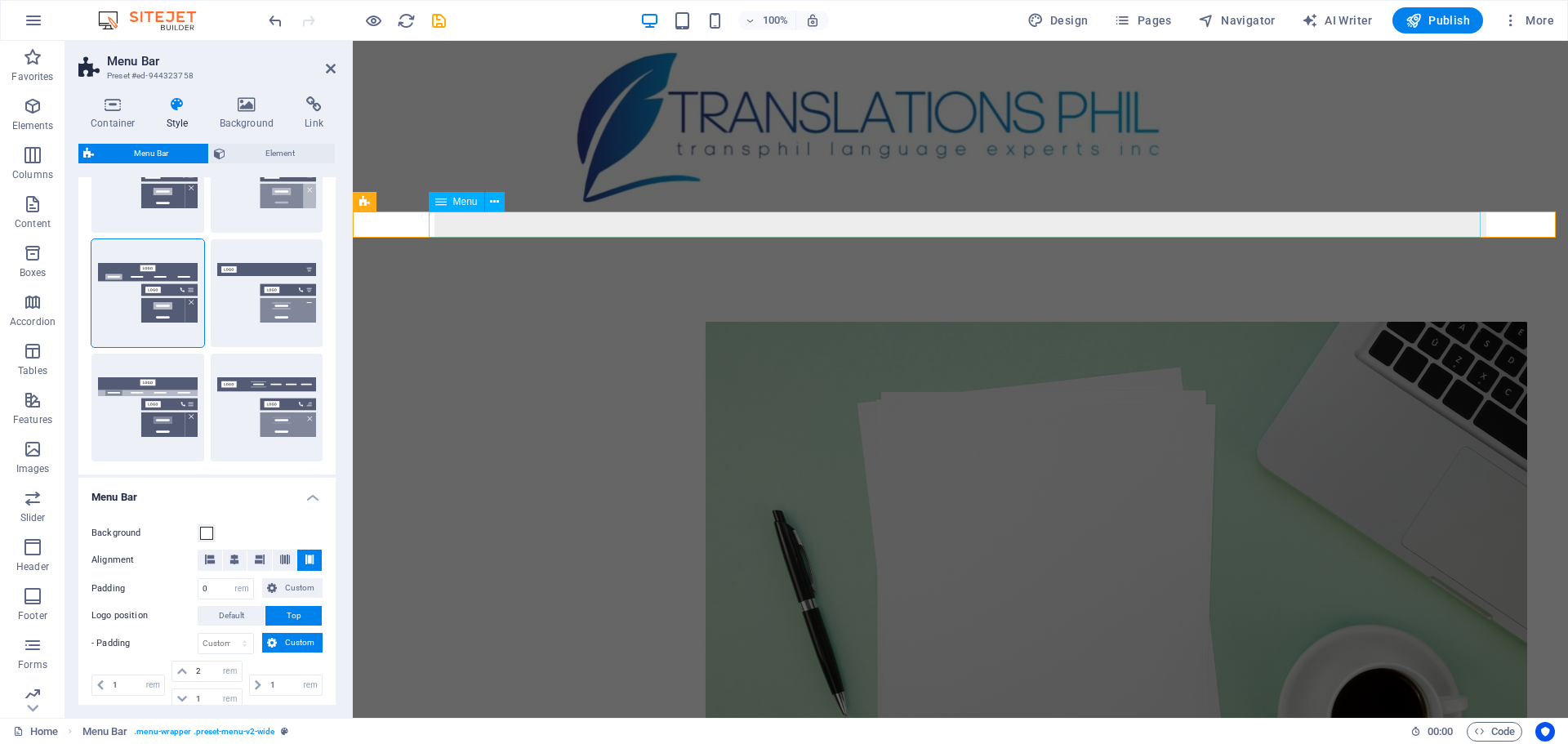
click at [484, 218] on nav at bounding box center [960, 224] width 1052 height 26
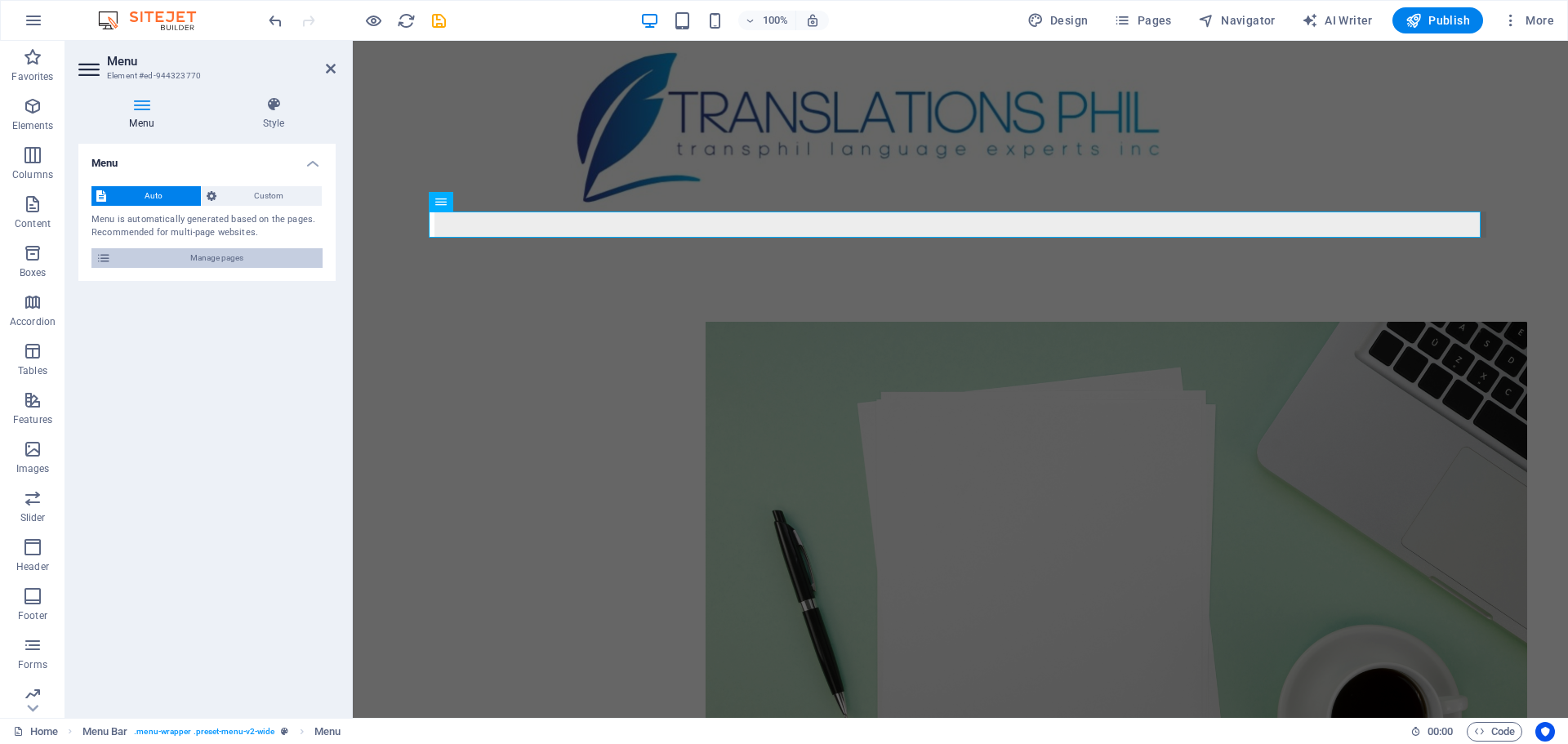
click at [104, 254] on icon at bounding box center [104, 258] width 15 height 20
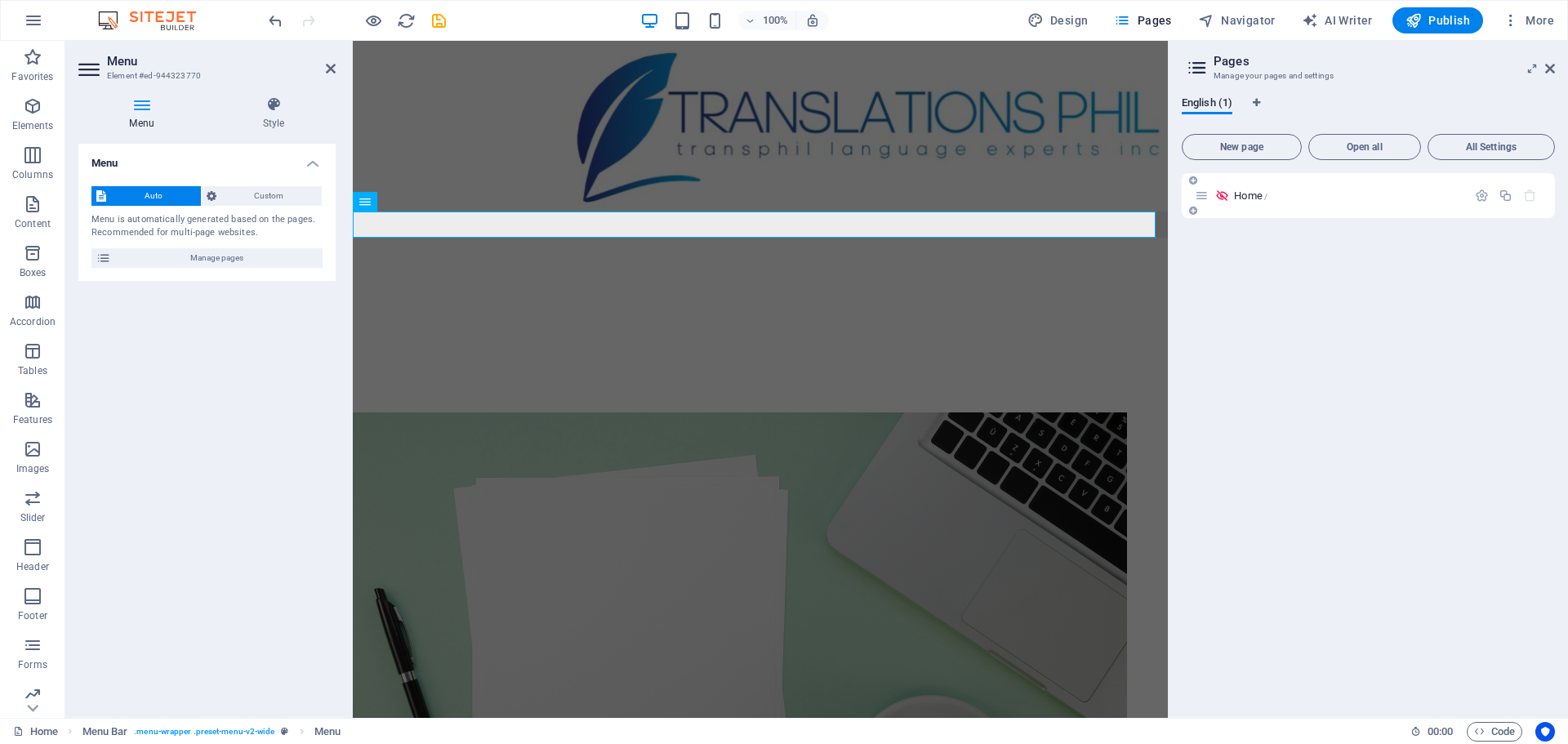
click at [1222, 190] on icon at bounding box center [1221, 195] width 14 height 14
click at [1221, 195] on icon at bounding box center [1221, 195] width 14 height 14
click at [1479, 194] on icon "button" at bounding box center [1481, 195] width 14 height 14
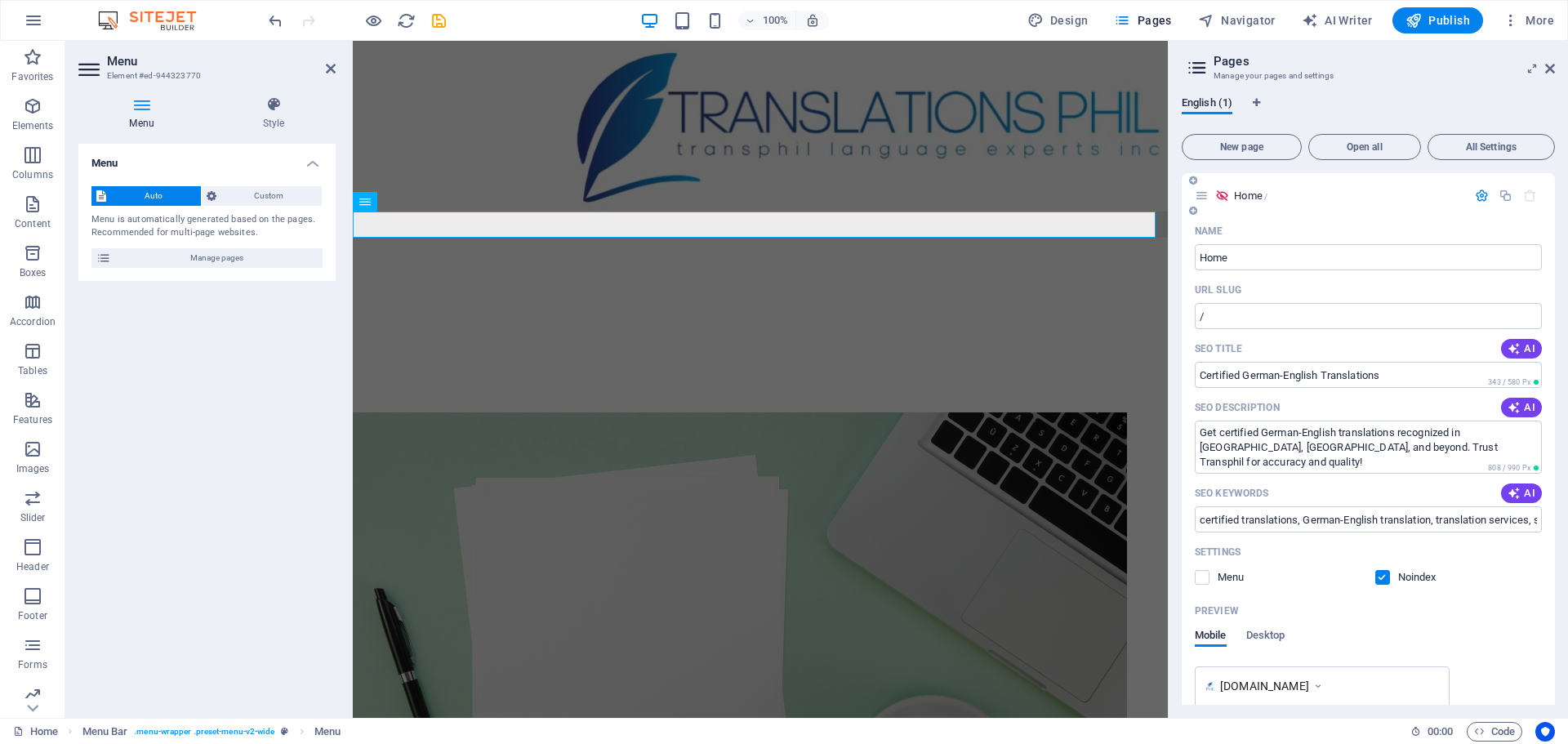
click at [1221, 198] on icon at bounding box center [1221, 195] width 14 height 14
click at [630, 226] on nav at bounding box center [759, 224] width 815 height 26
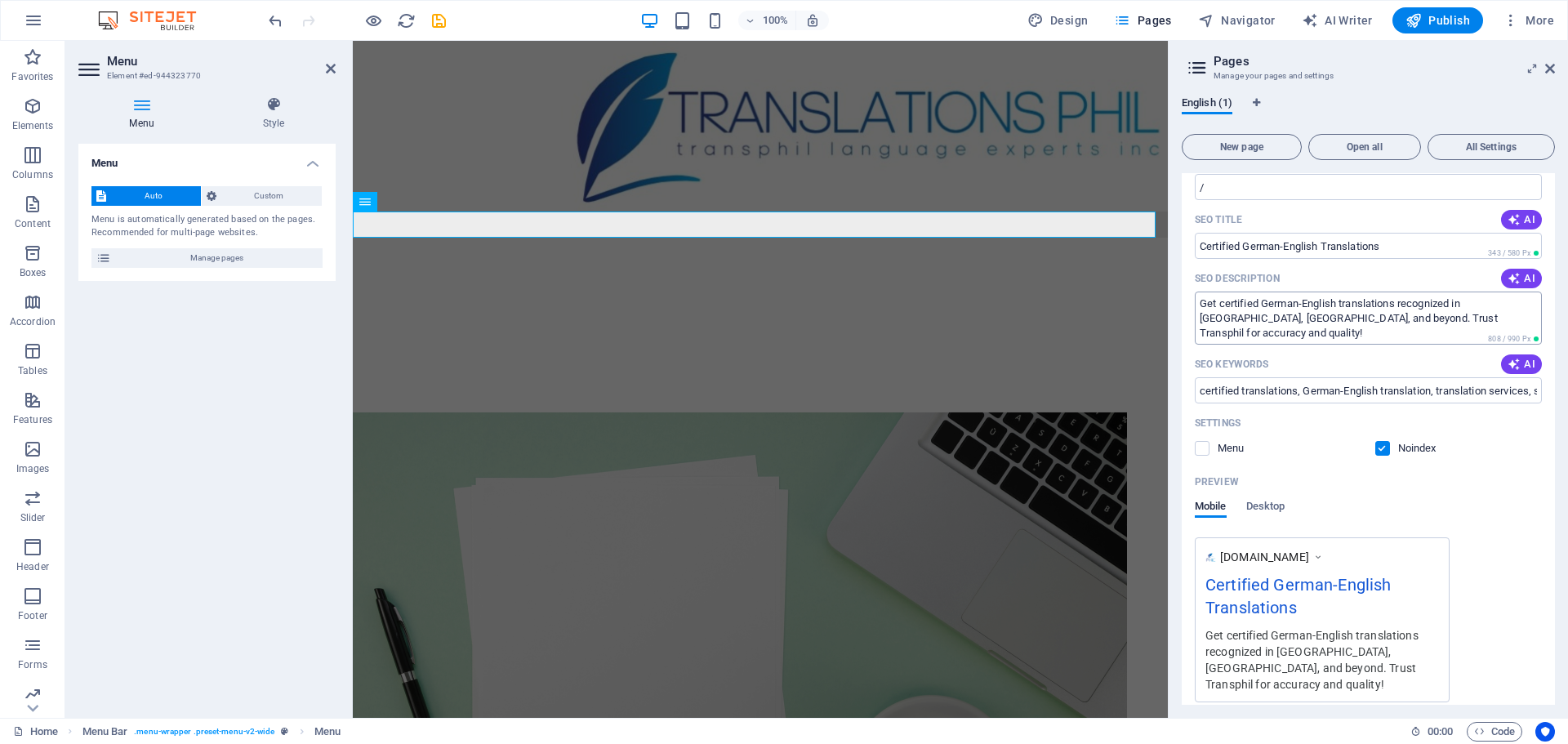
scroll to position [130, 0]
click at [1216, 447] on span at bounding box center [1213, 447] width 8 height 8
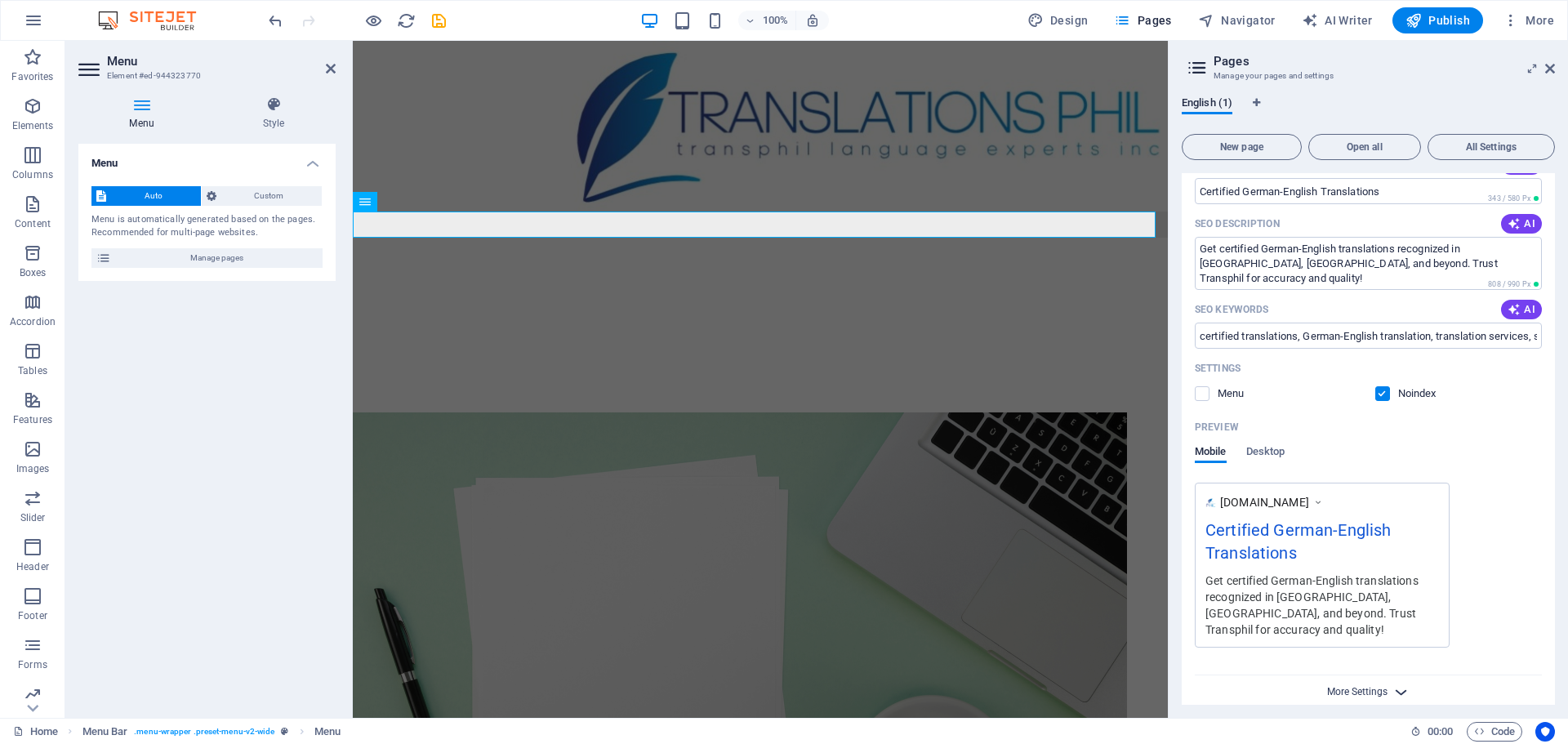
click at [1339, 686] on span "More Settings" at bounding box center [1356, 691] width 61 height 12
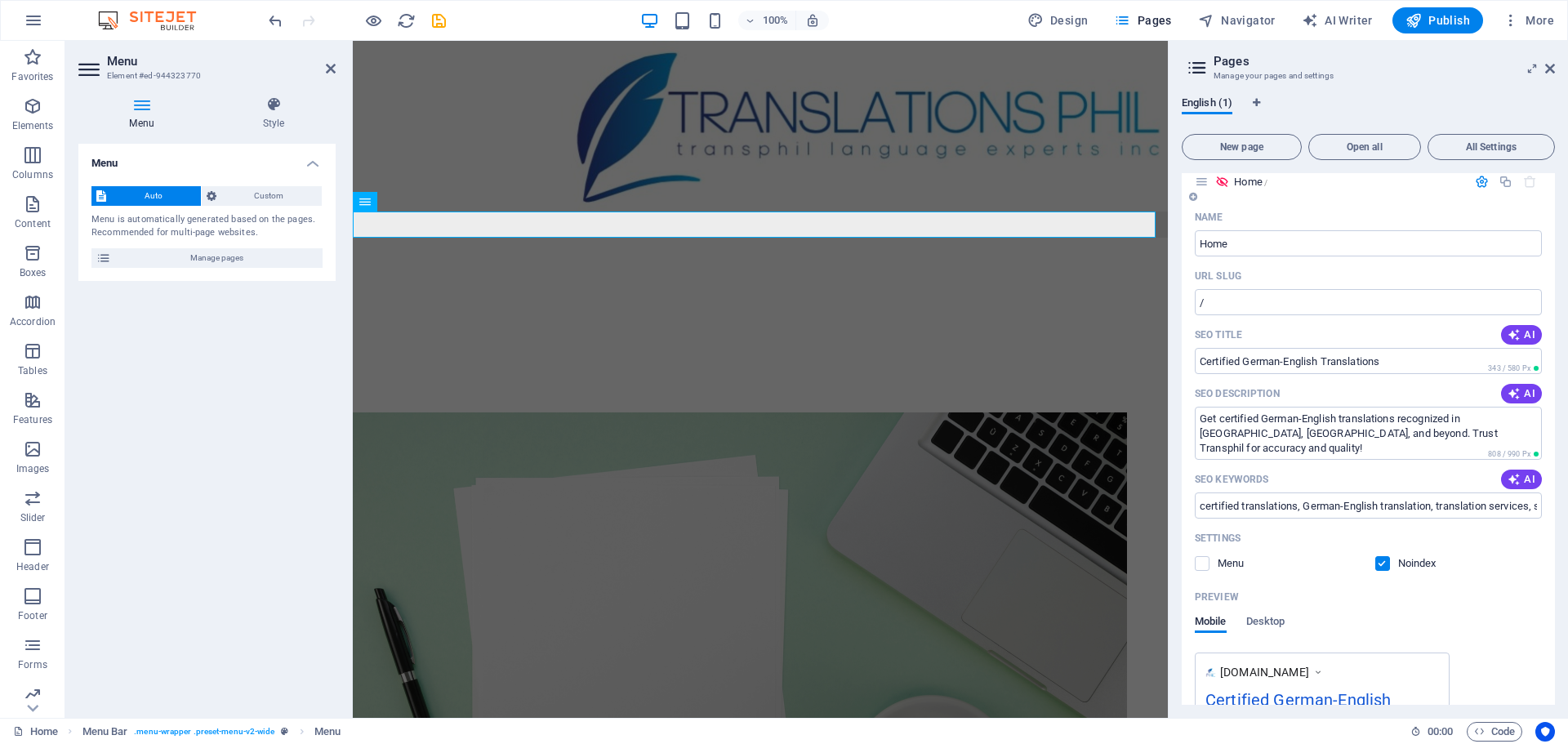
scroll to position [0, 0]
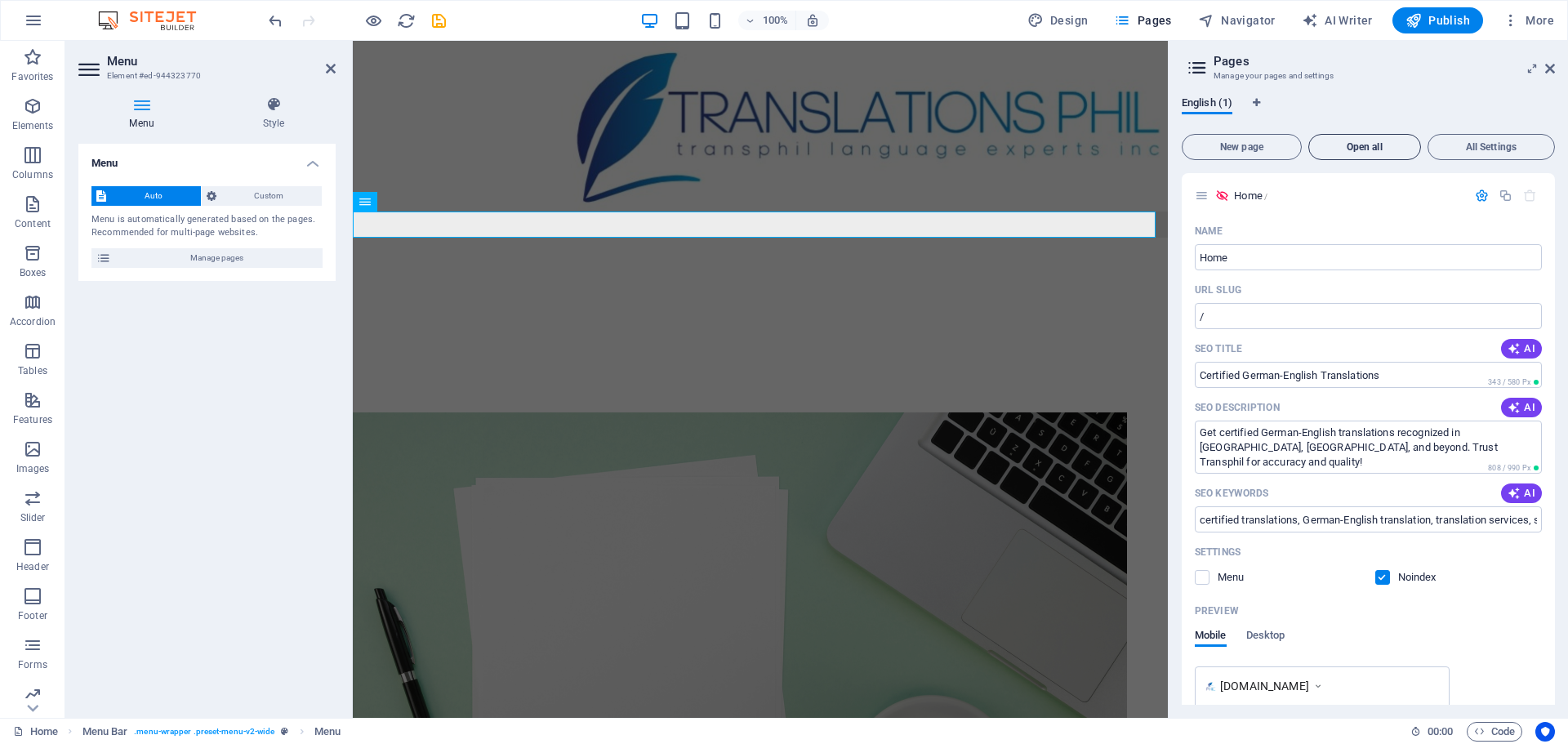
click at [1337, 148] on span "Open all" at bounding box center [1365, 146] width 98 height 10
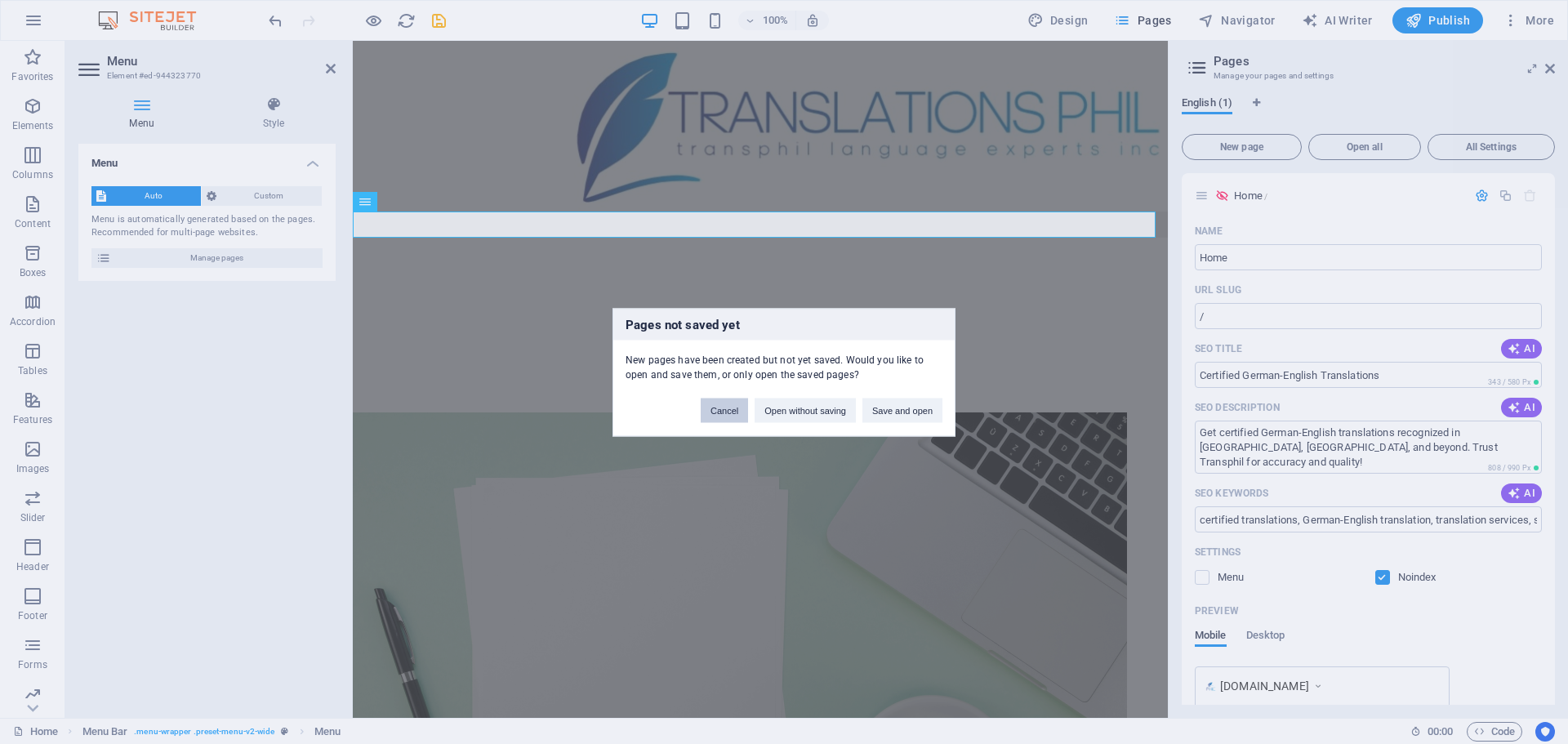
click at [719, 413] on button "Cancel" at bounding box center [724, 410] width 47 height 25
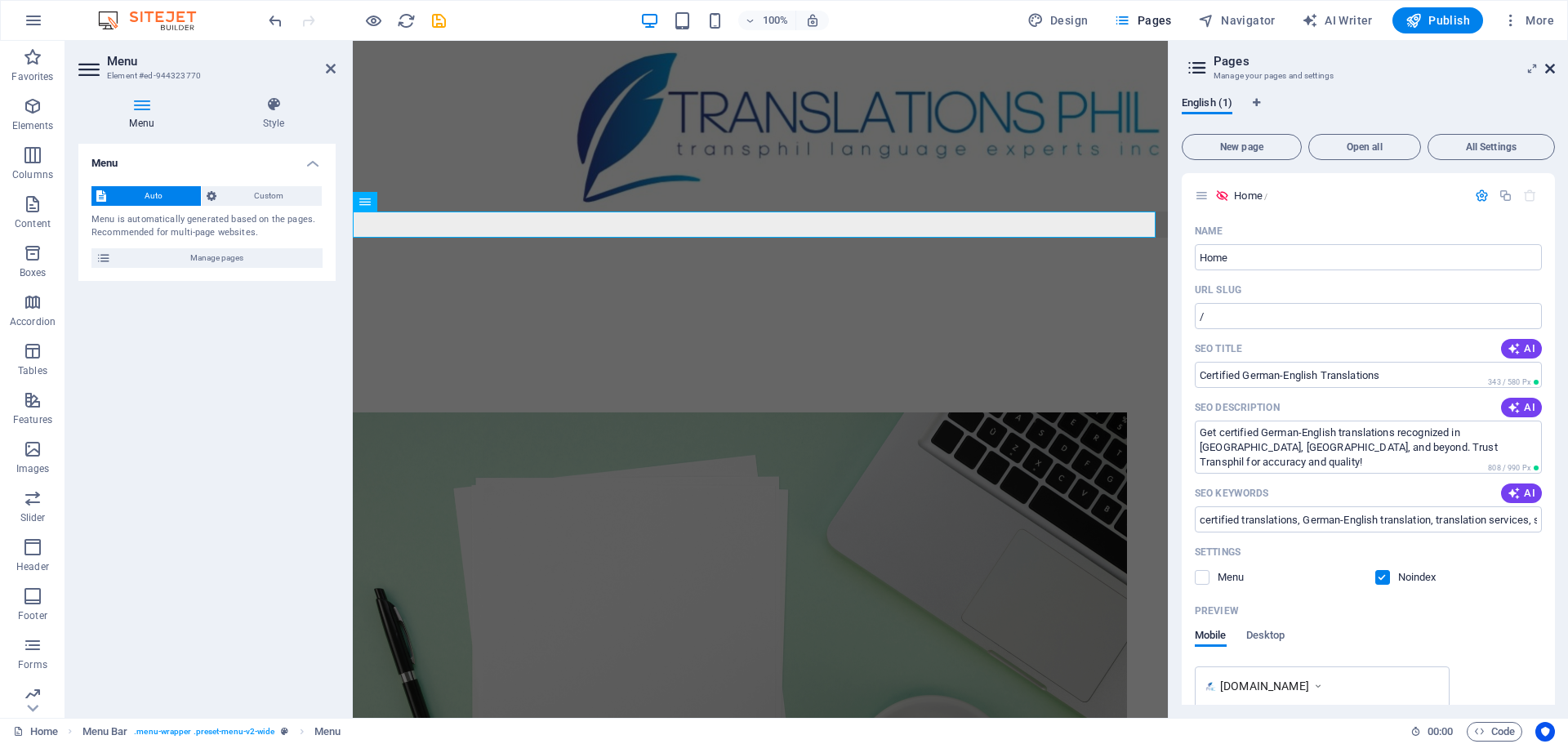
click at [1546, 72] on icon at bounding box center [1549, 68] width 10 height 13
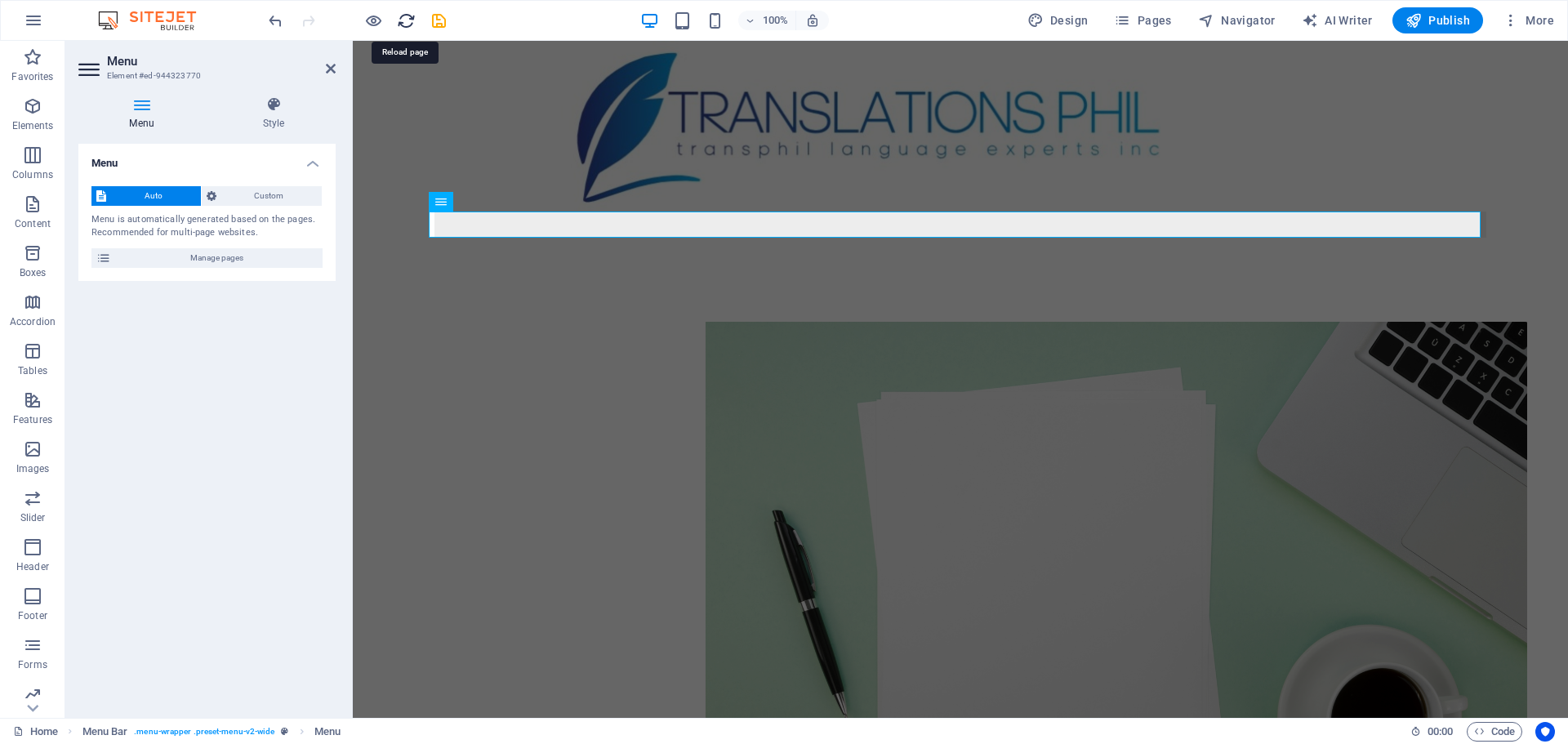
drag, startPoint x: 401, startPoint y: 18, endPoint x: 798, endPoint y: 28, distance: 397.1
click at [401, 18] on icon "reload" at bounding box center [406, 21] width 19 height 19
